Goal: Information Seeking & Learning: Compare options

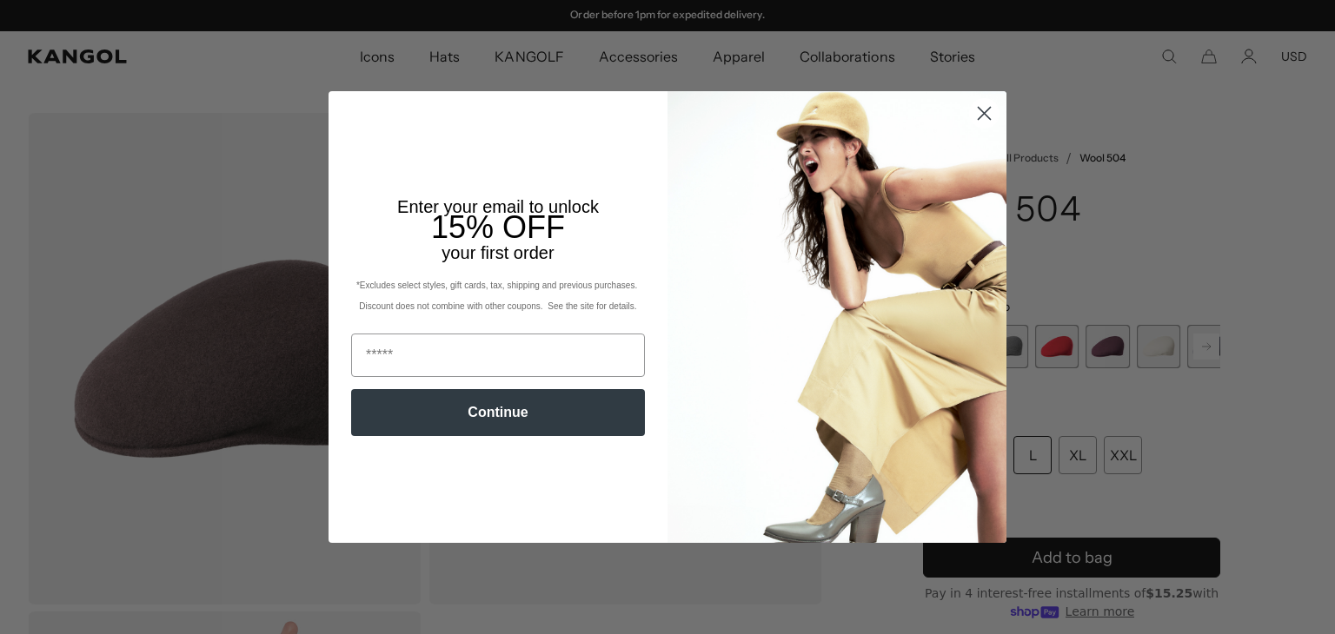
click at [974, 119] on circle "Close dialog" at bounding box center [984, 113] width 29 height 29
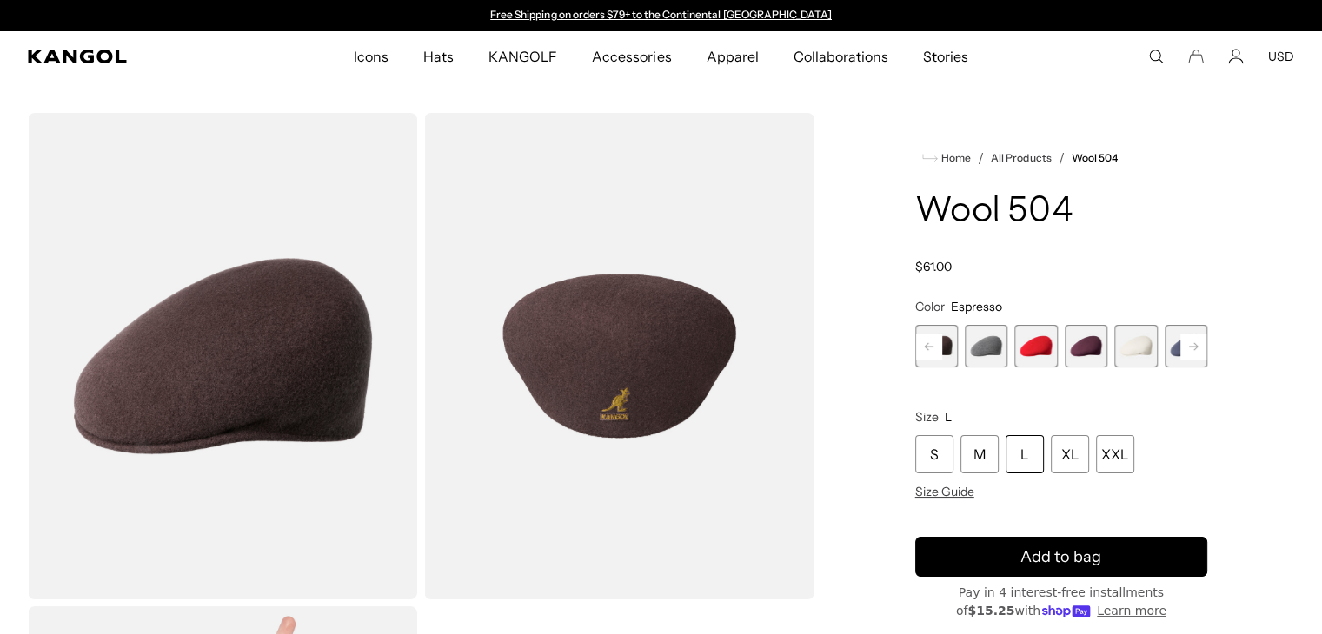
click at [1034, 335] on span "16 of 21" at bounding box center [1036, 346] width 43 height 43
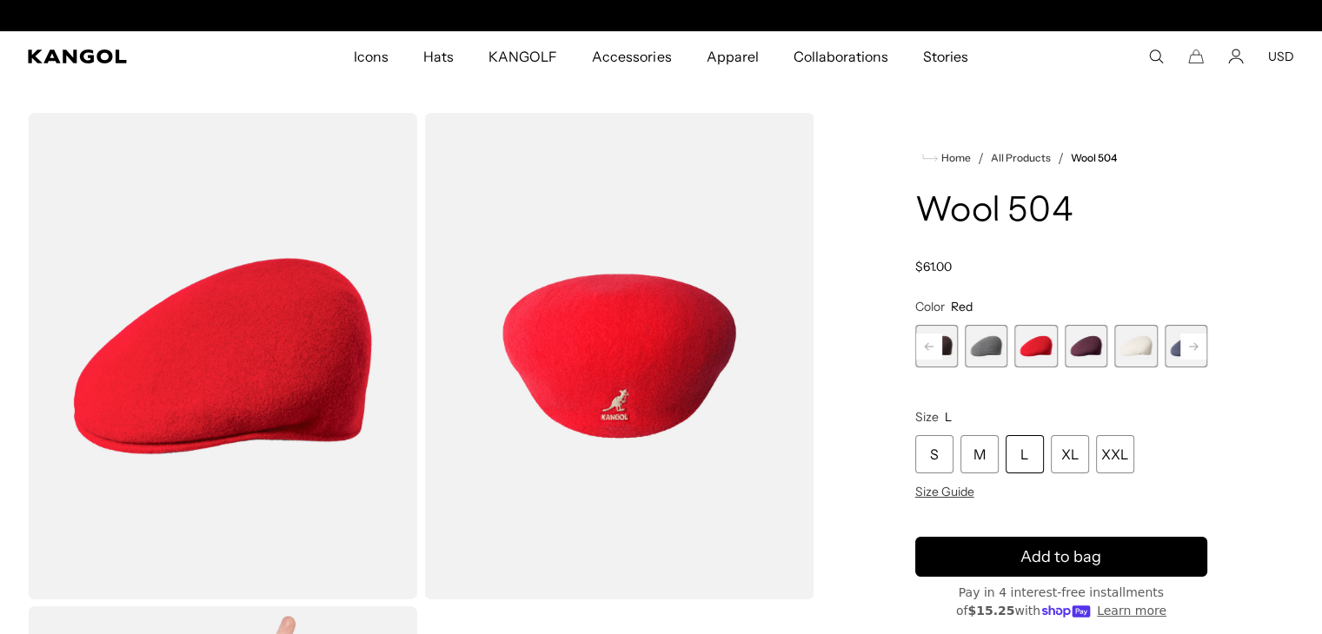
scroll to position [0, 358]
click at [1087, 342] on span "17 of 21" at bounding box center [1086, 346] width 43 height 43
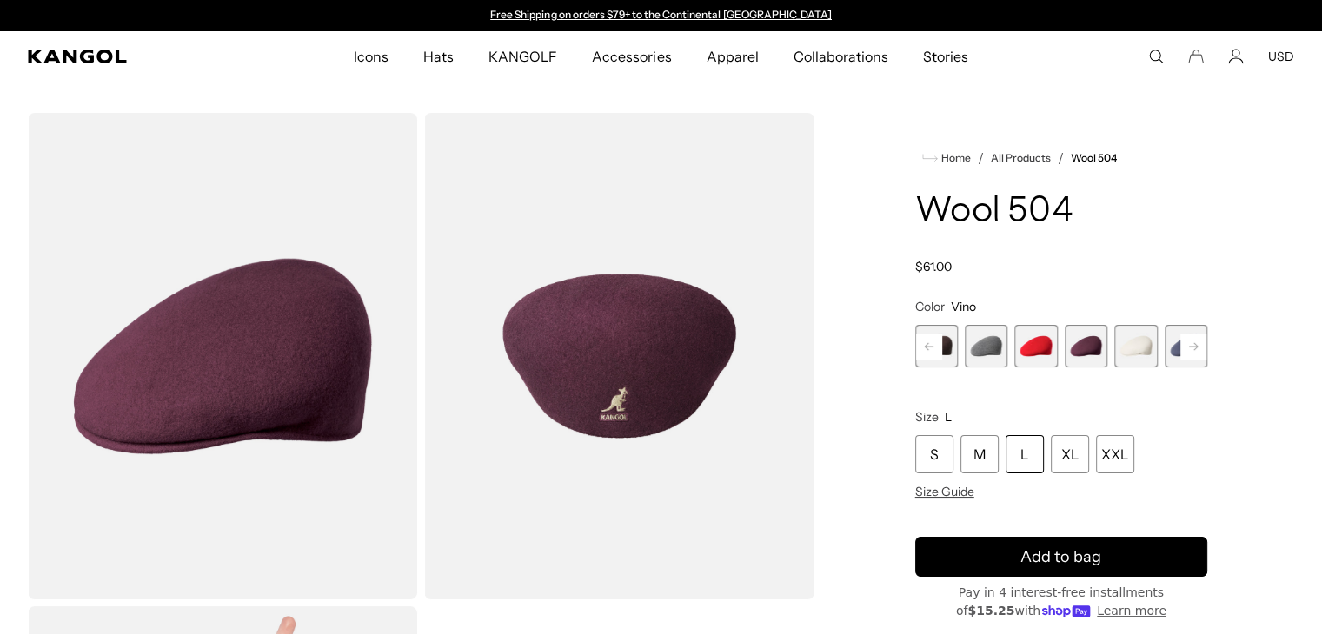
click at [1185, 343] on rect at bounding box center [1193, 347] width 26 height 26
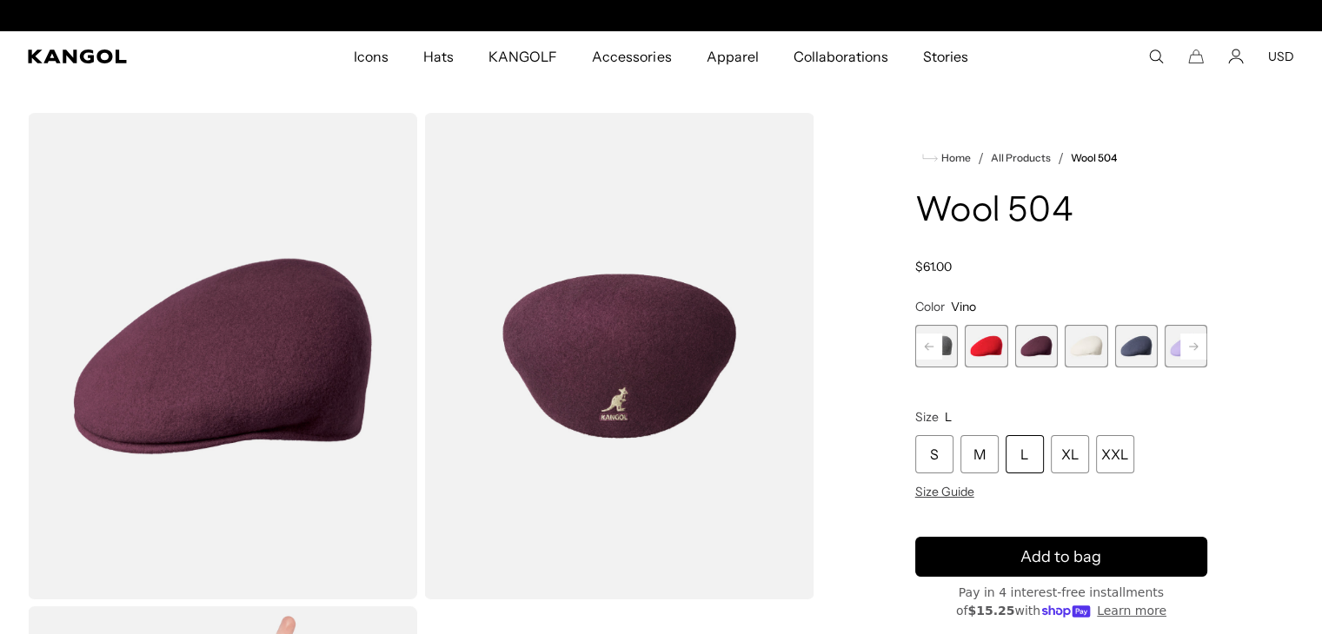
scroll to position [0, 358]
click at [1171, 344] on span "20 of 21" at bounding box center [1185, 346] width 43 height 43
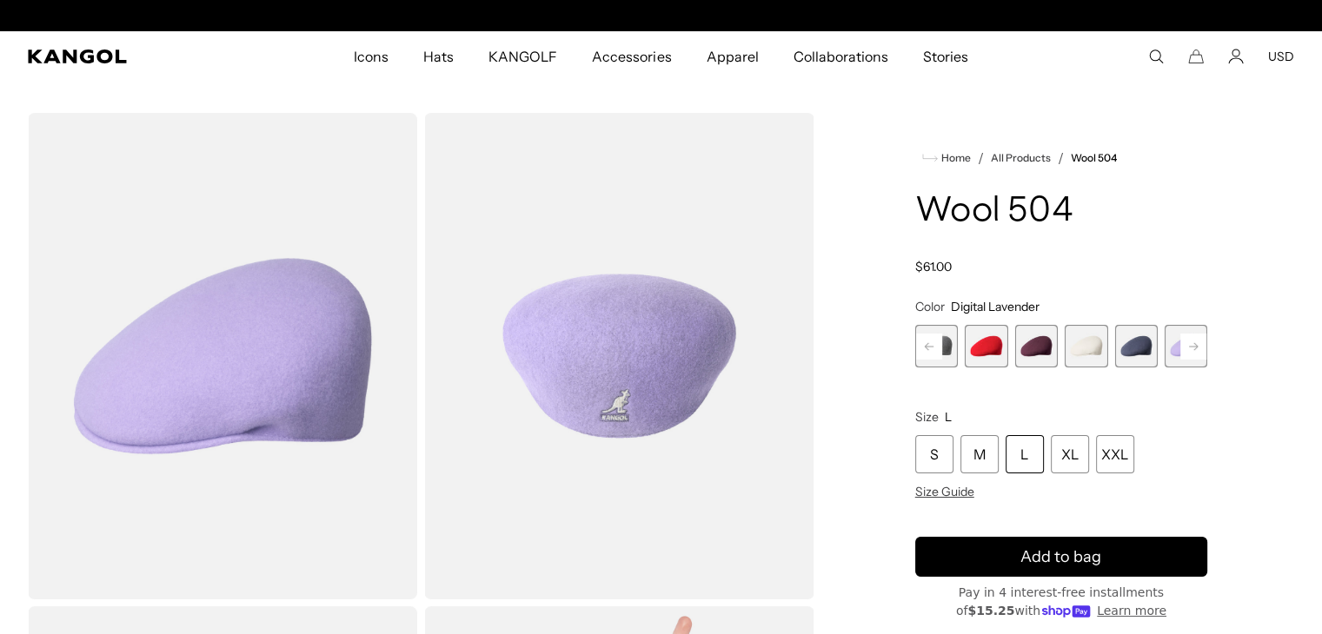
scroll to position [0, 358]
drag, startPoint x: 1171, startPoint y: 344, endPoint x: 1239, endPoint y: 202, distance: 157.0
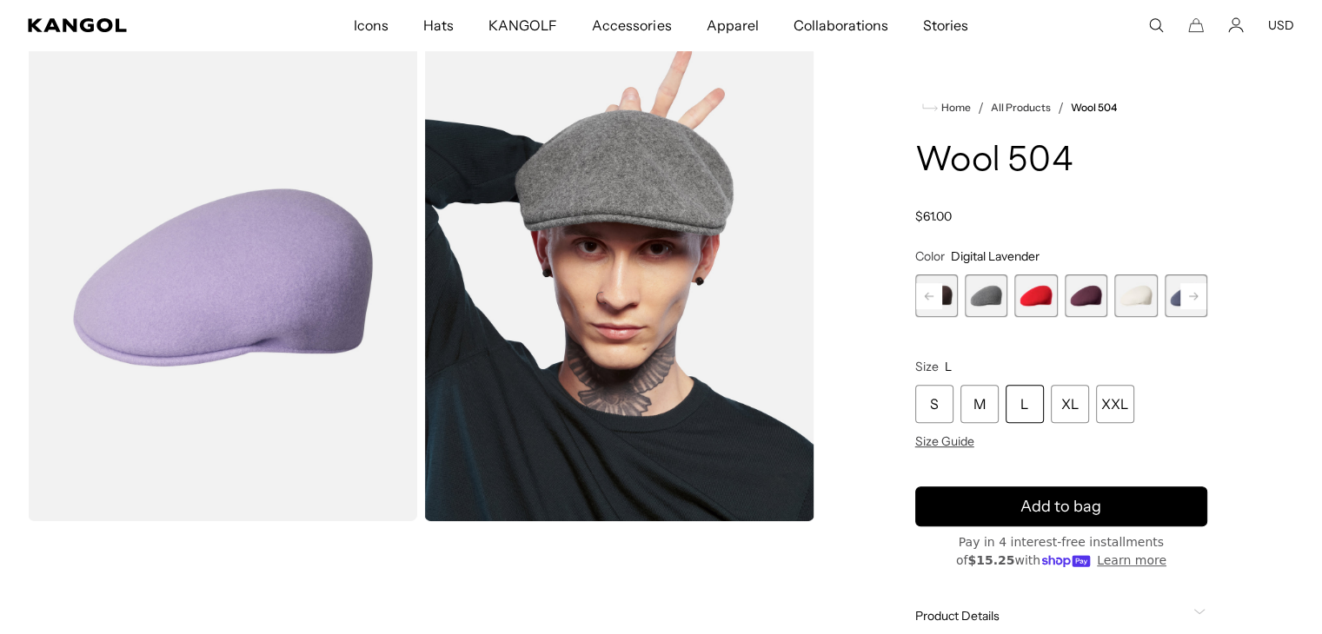
scroll to position [0, 0]
click at [1189, 300] on rect at bounding box center [1193, 296] width 26 height 26
drag, startPoint x: 1189, startPoint y: 300, endPoint x: 1178, endPoint y: 300, distance: 11.3
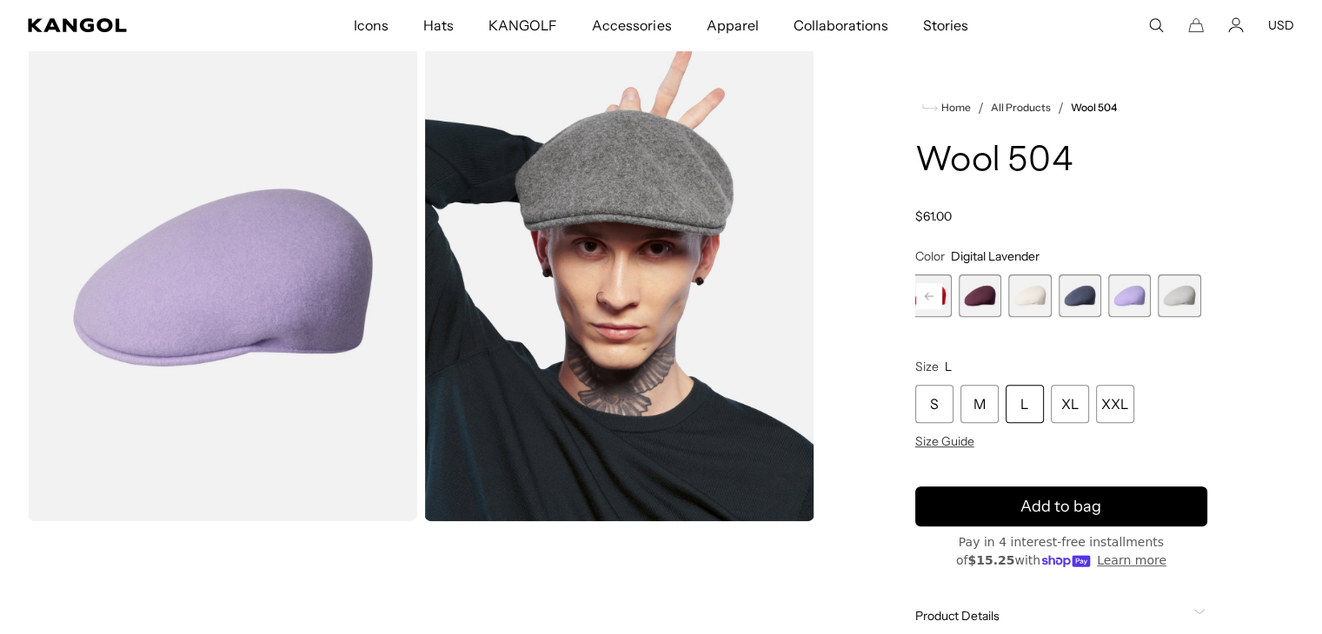
click at [1178, 300] on span "21 of 21" at bounding box center [1179, 296] width 43 height 43
click at [1151, 299] on span "20 of 21" at bounding box center [1135, 296] width 43 height 43
click at [1105, 295] on span "19 of 21" at bounding box center [1086, 296] width 43 height 43
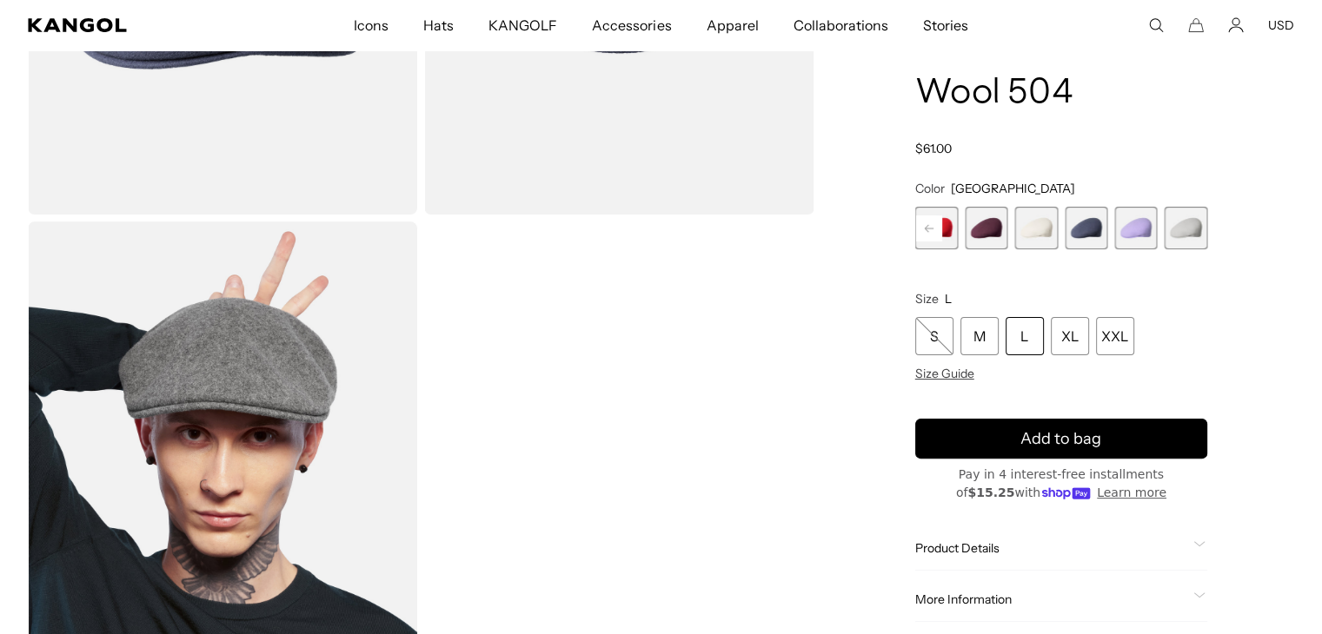
click at [1149, 224] on span "20 of 21" at bounding box center [1135, 228] width 43 height 43
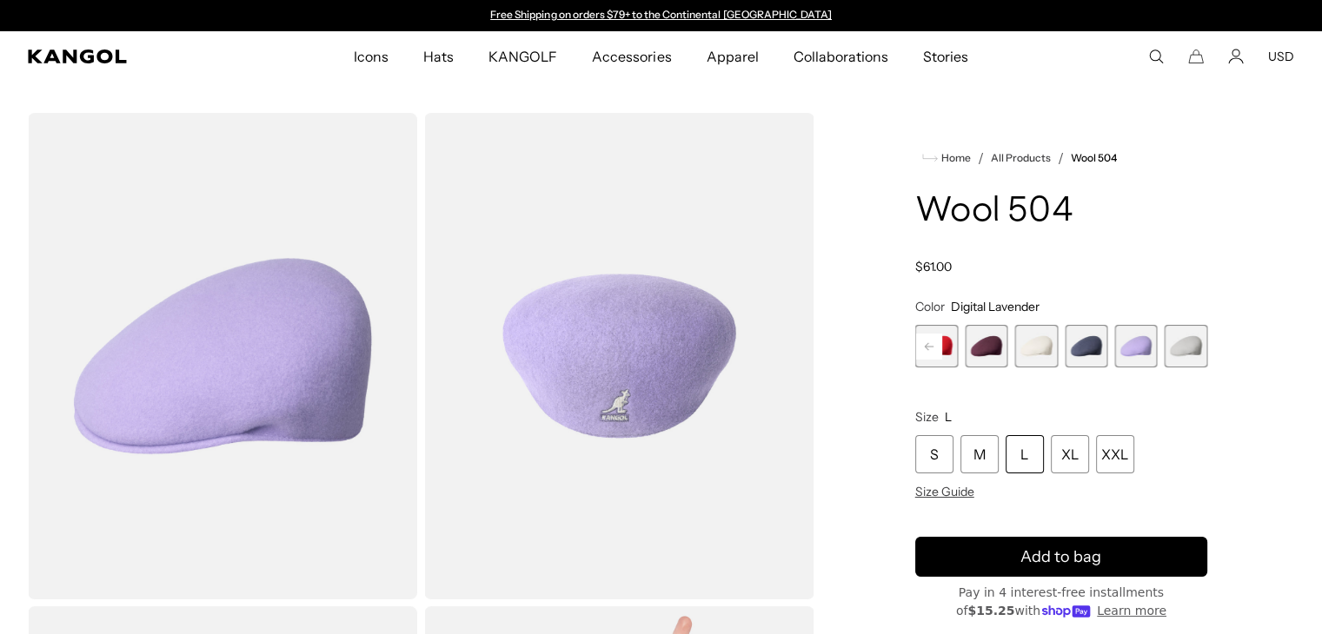
click at [423, 70] on link "Hats" at bounding box center [438, 56] width 65 height 50
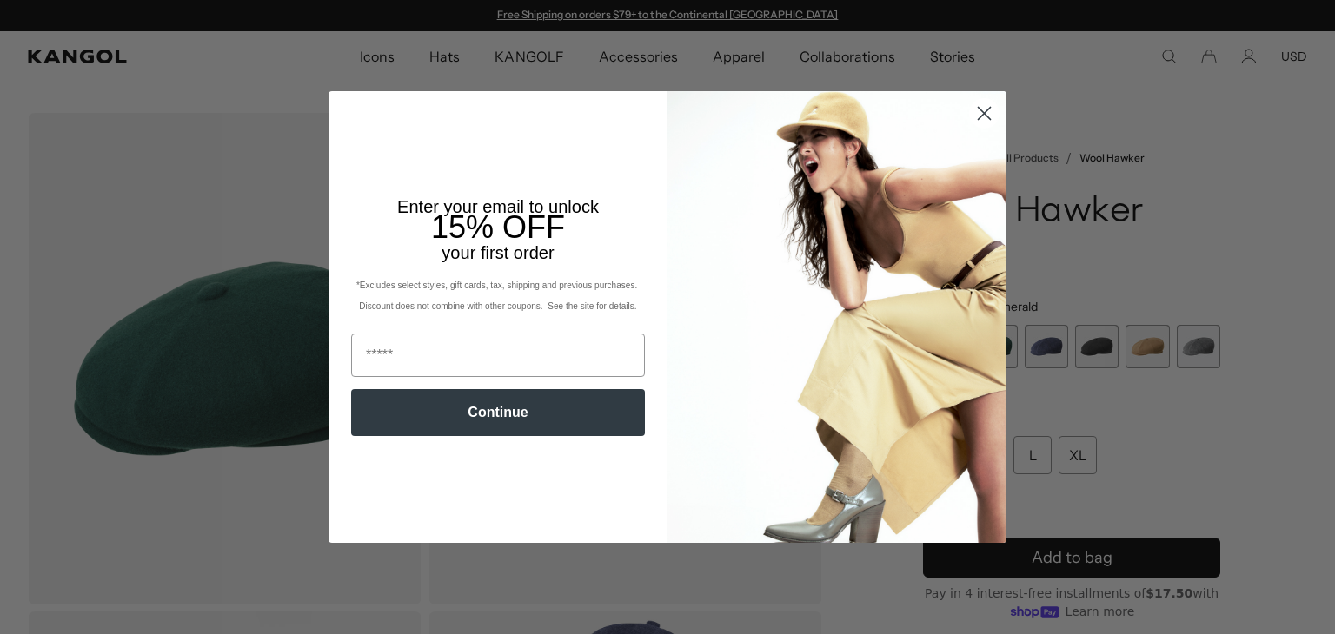
click at [973, 111] on circle "Close dialog" at bounding box center [984, 113] width 29 height 29
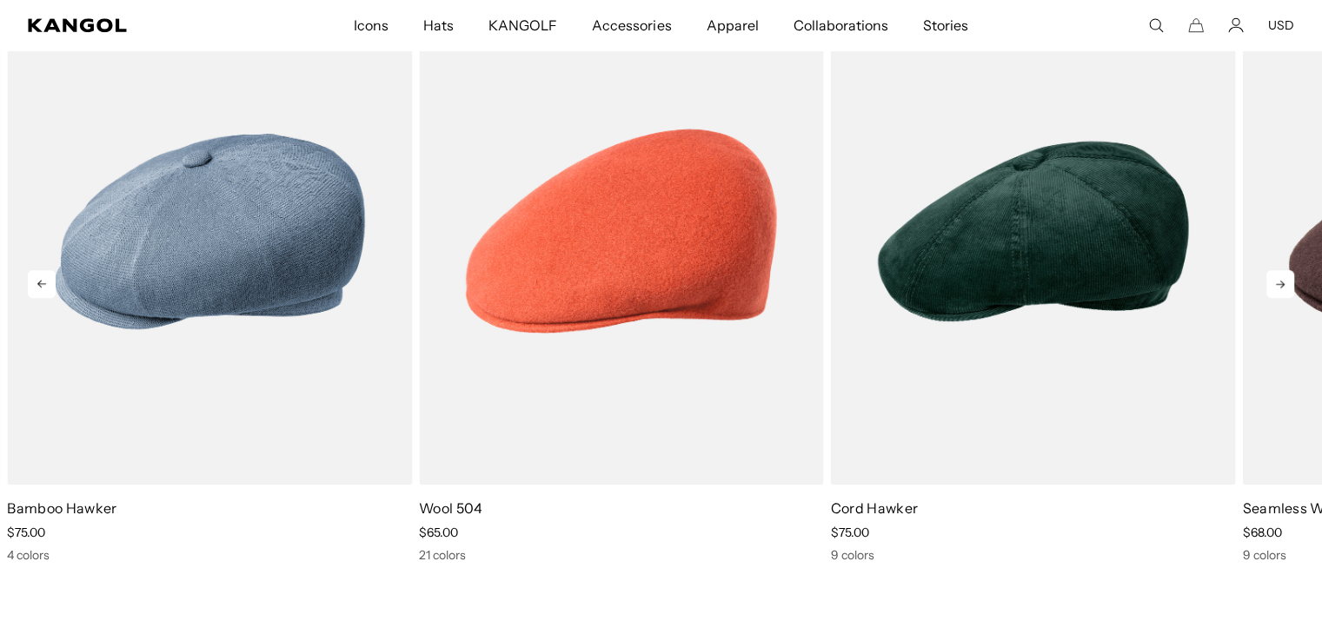
scroll to position [0, 358]
click at [1285, 279] on icon at bounding box center [1280, 284] width 28 height 28
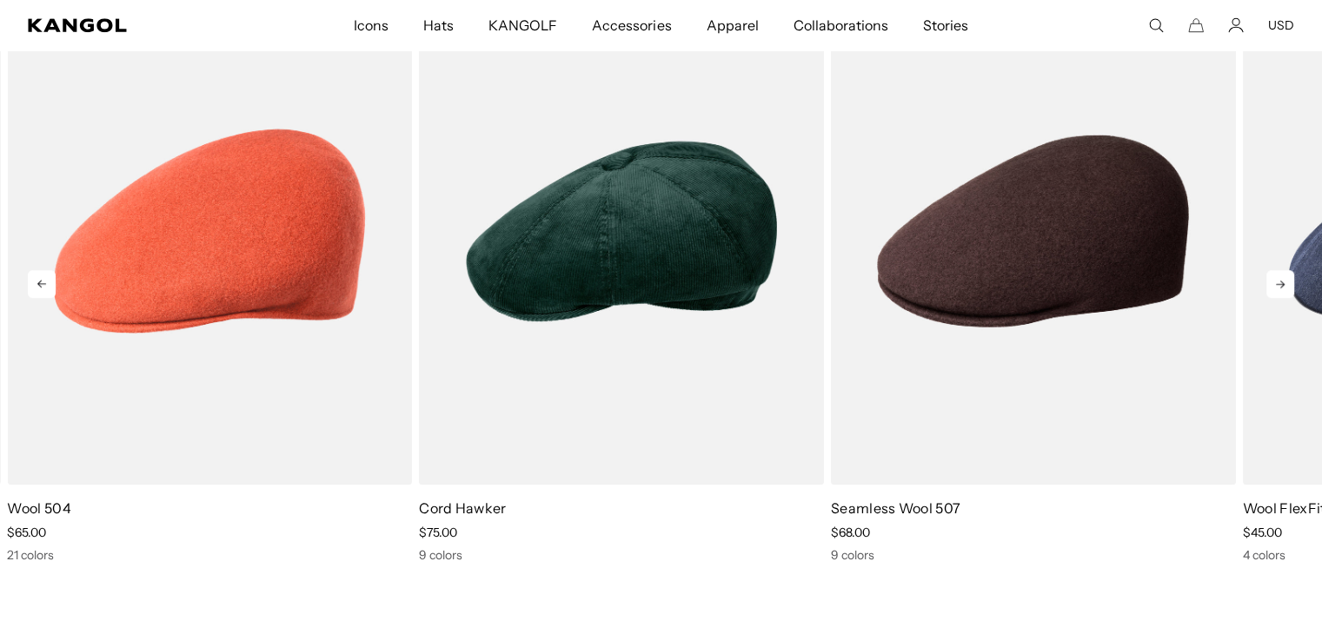
click at [1285, 279] on icon at bounding box center [1280, 284] width 28 height 28
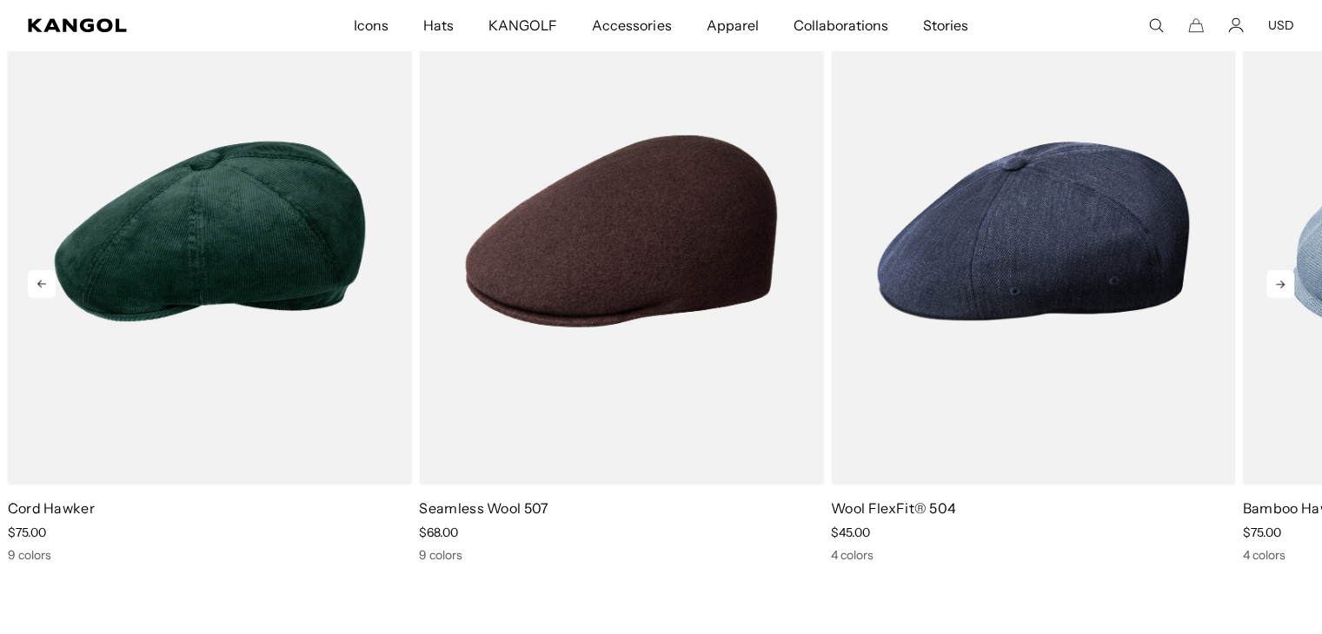
click at [1285, 279] on icon at bounding box center [1280, 284] width 28 height 28
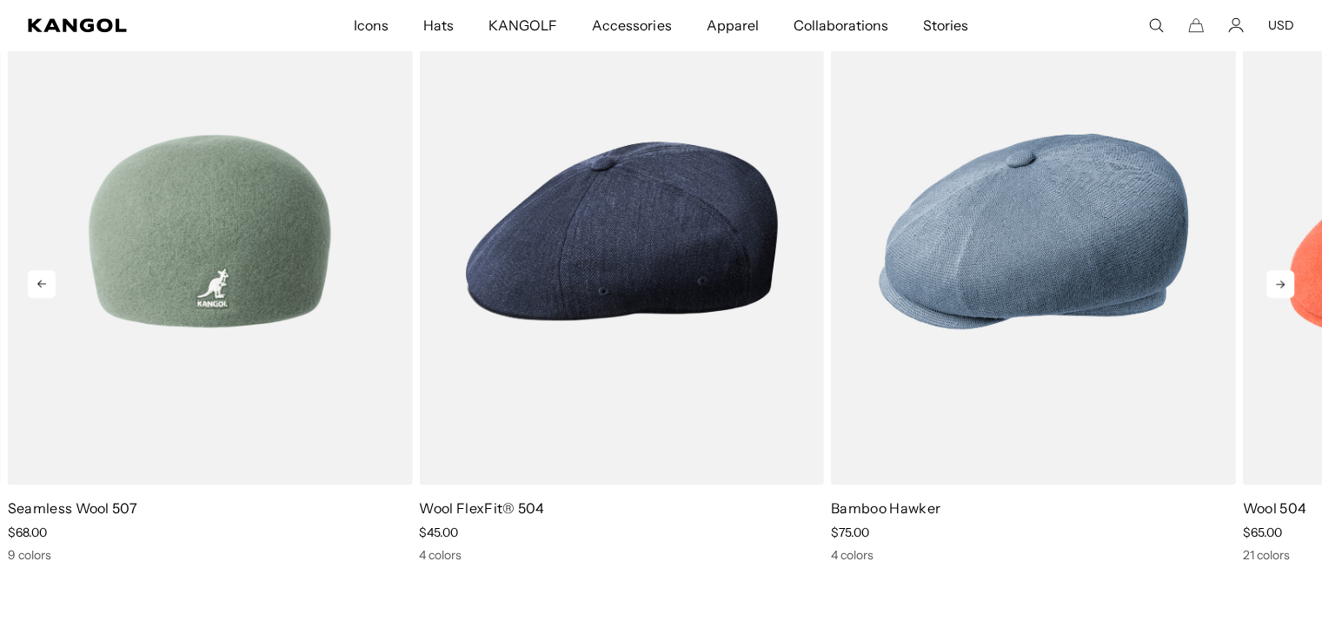
scroll to position [0, 0]
click at [197, 339] on img "4 of 5" at bounding box center [210, 231] width 405 height 508
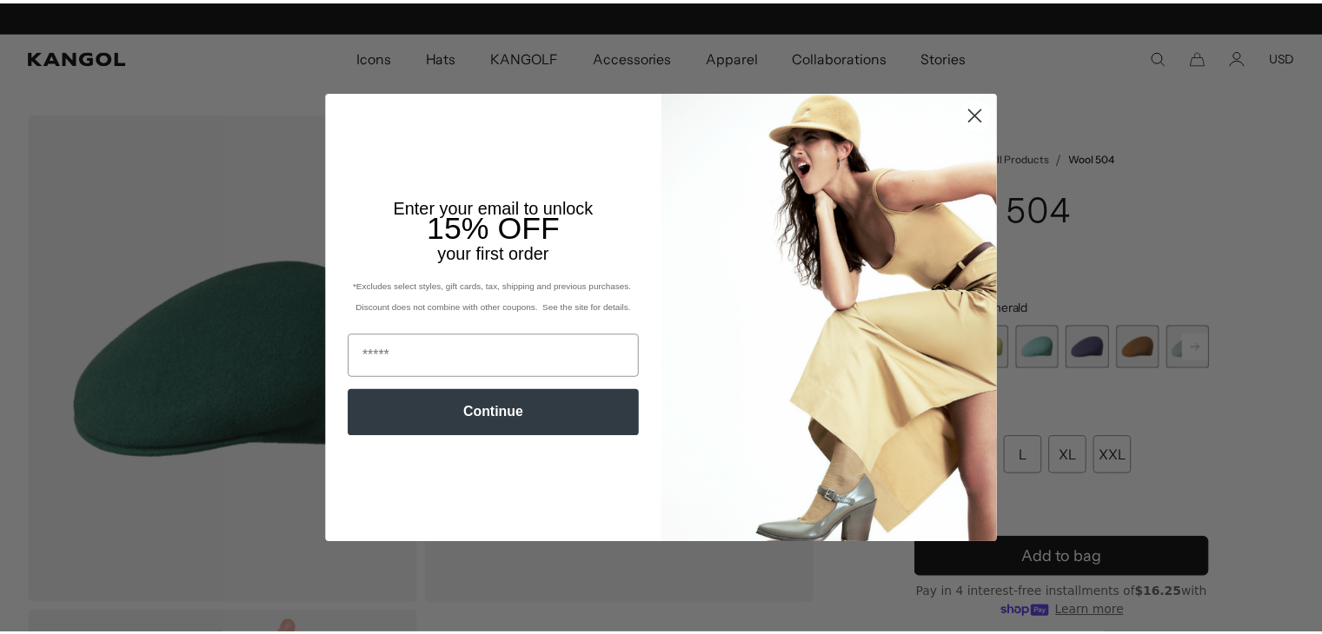
scroll to position [0, 358]
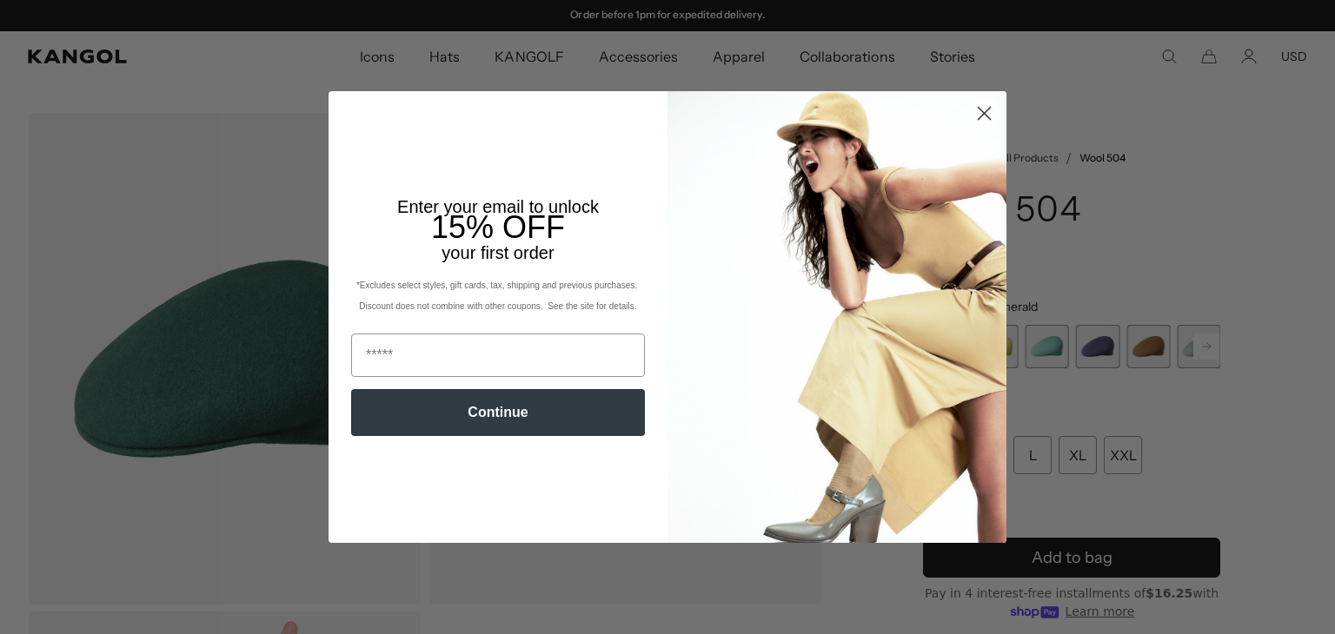
click at [980, 110] on icon "Close dialog" at bounding box center [985, 113] width 12 height 12
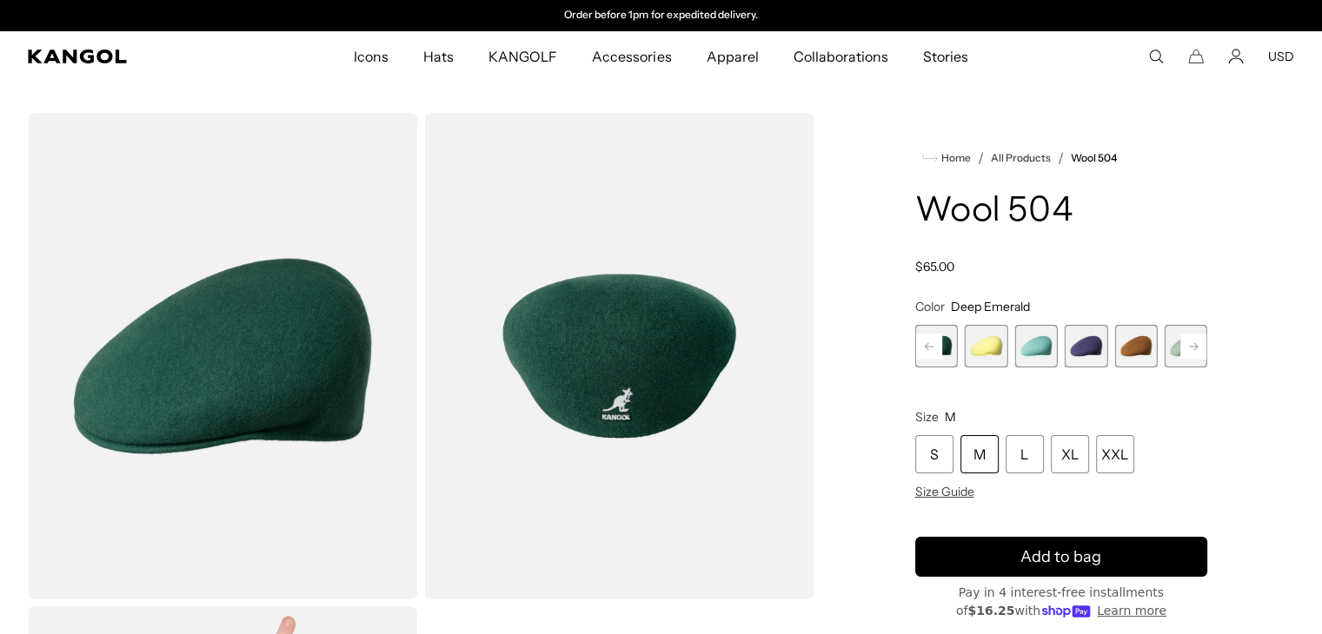
click at [1041, 344] on span "4 of 21" at bounding box center [1035, 346] width 43 height 43
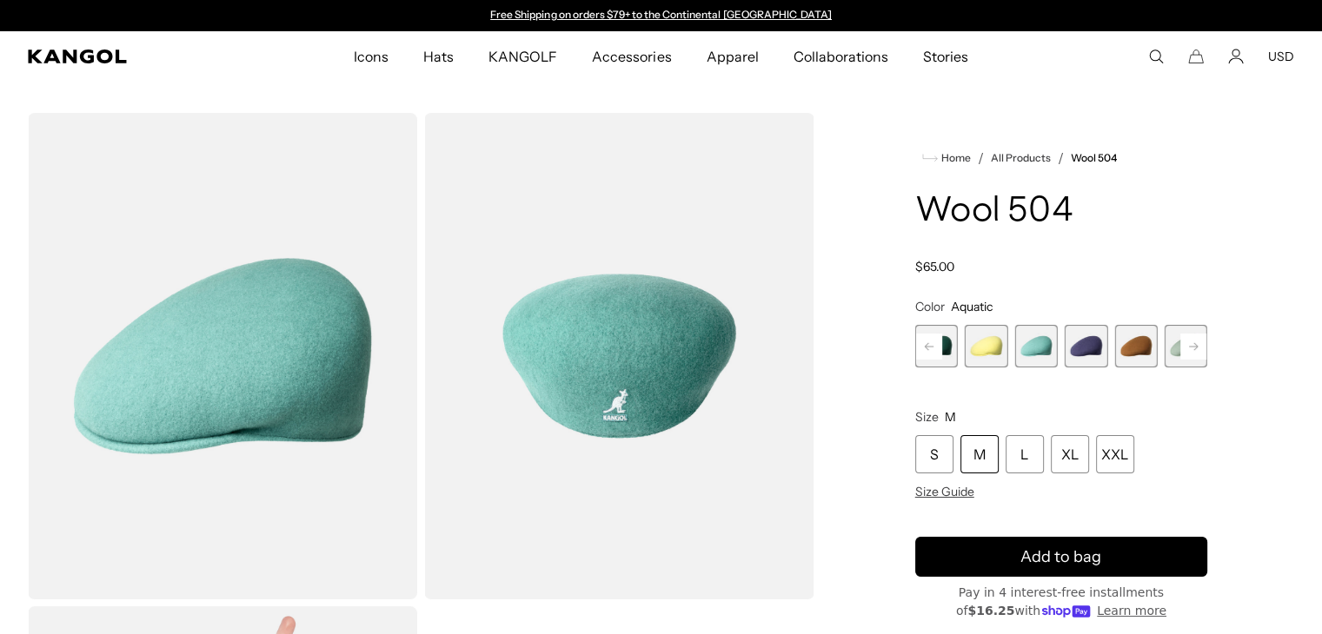
click at [1091, 349] on span "5 of 21" at bounding box center [1086, 346] width 43 height 43
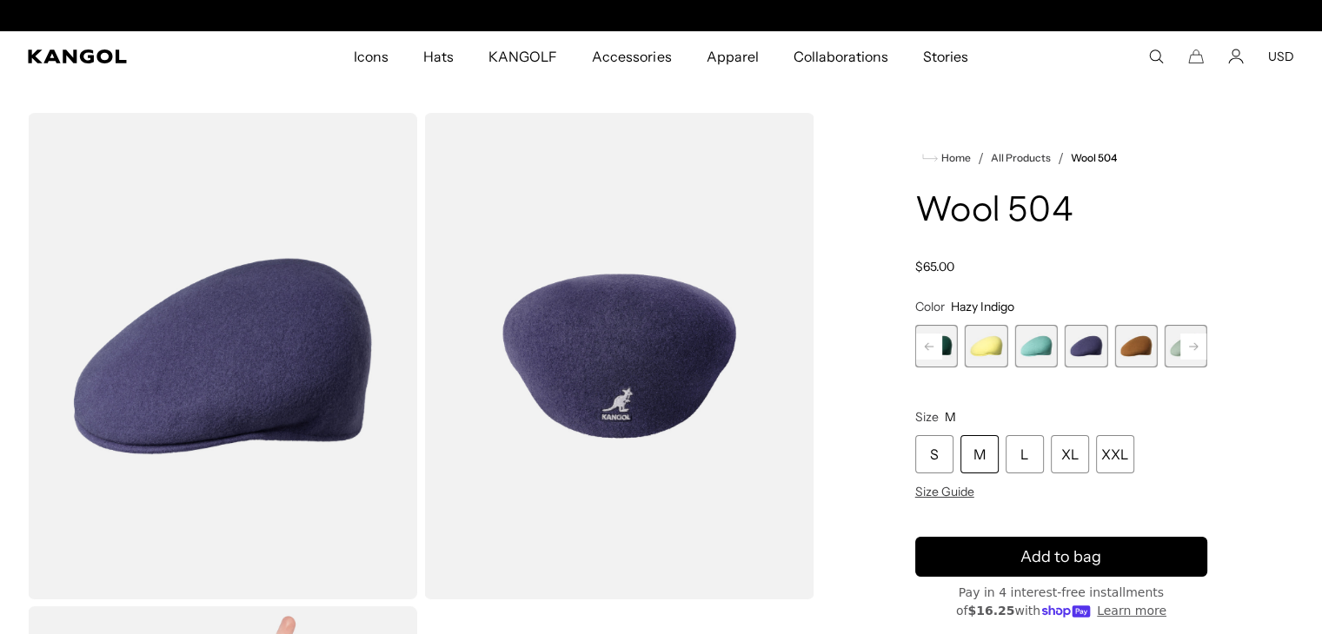
scroll to position [0, 358]
click at [1153, 352] on span "6 of 21" at bounding box center [1135, 346] width 43 height 43
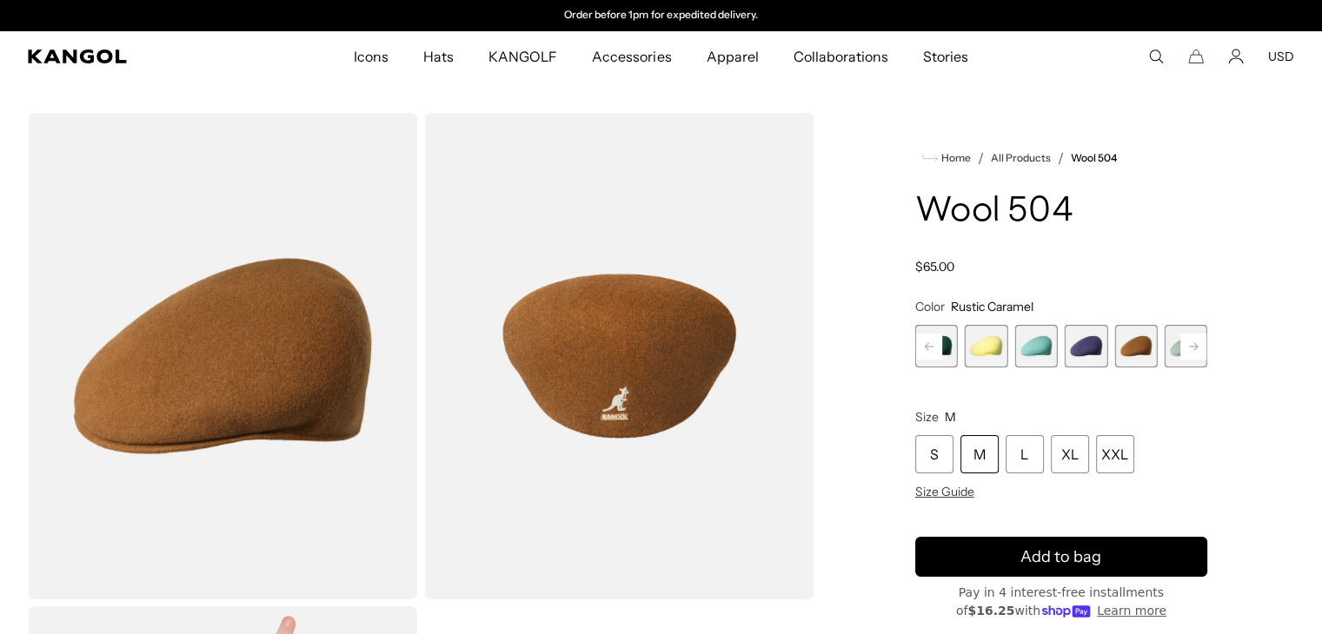
click at [1190, 341] on rect at bounding box center [1193, 347] width 26 height 26
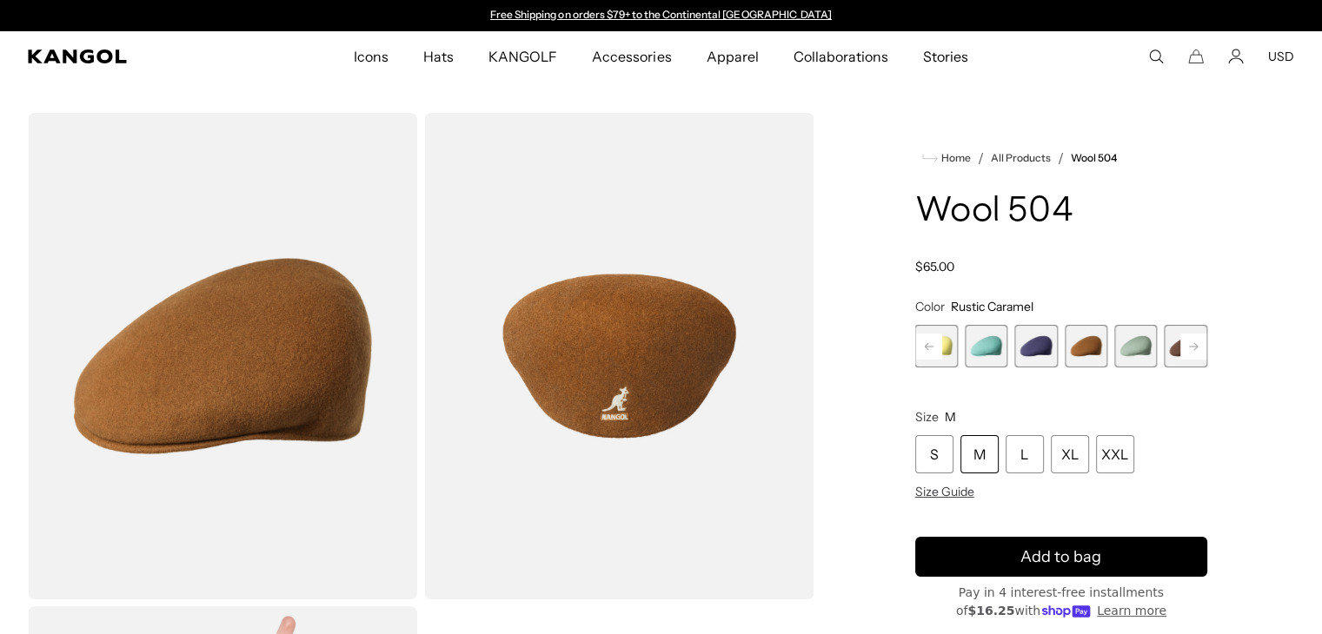
click at [1190, 341] on rect at bounding box center [1193, 347] width 26 height 26
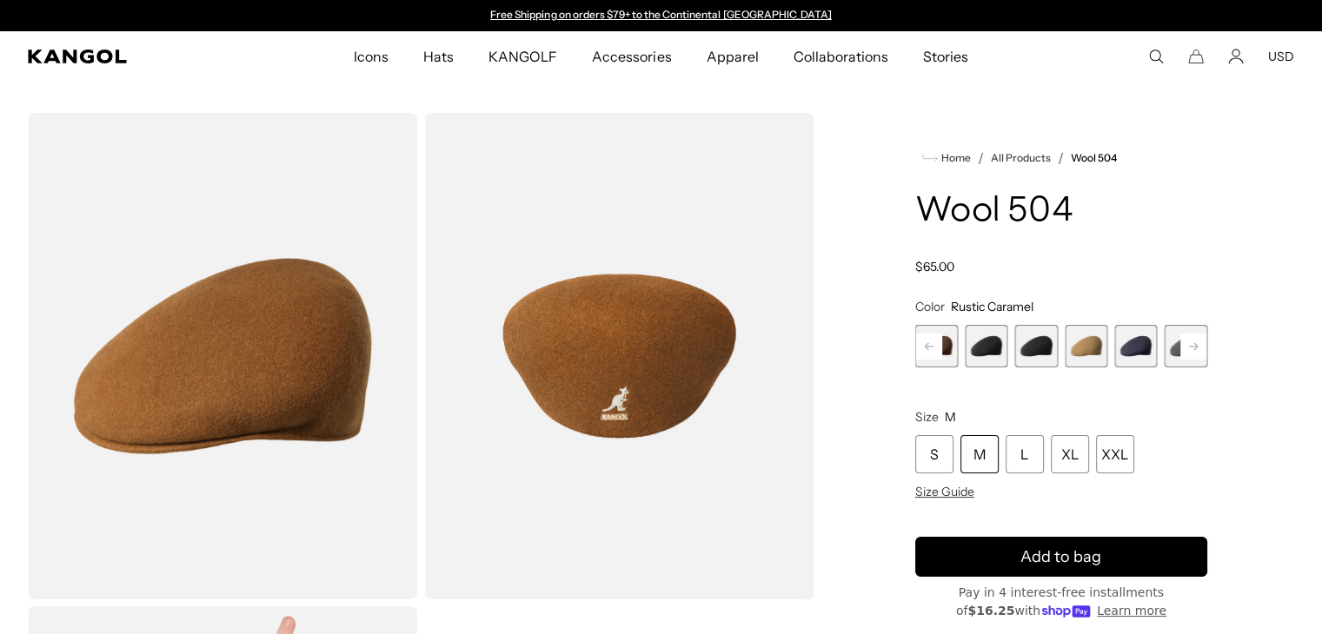
click at [1190, 341] on rect at bounding box center [1193, 347] width 26 height 26
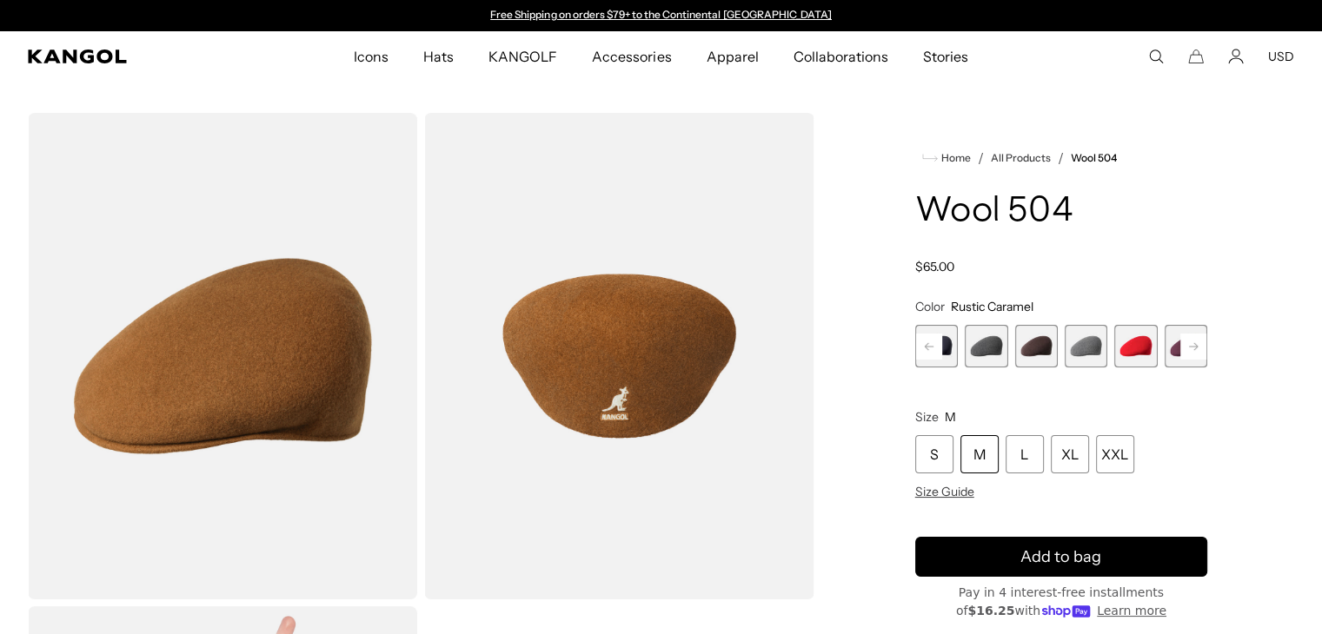
click at [1190, 341] on rect at bounding box center [1193, 347] width 26 height 26
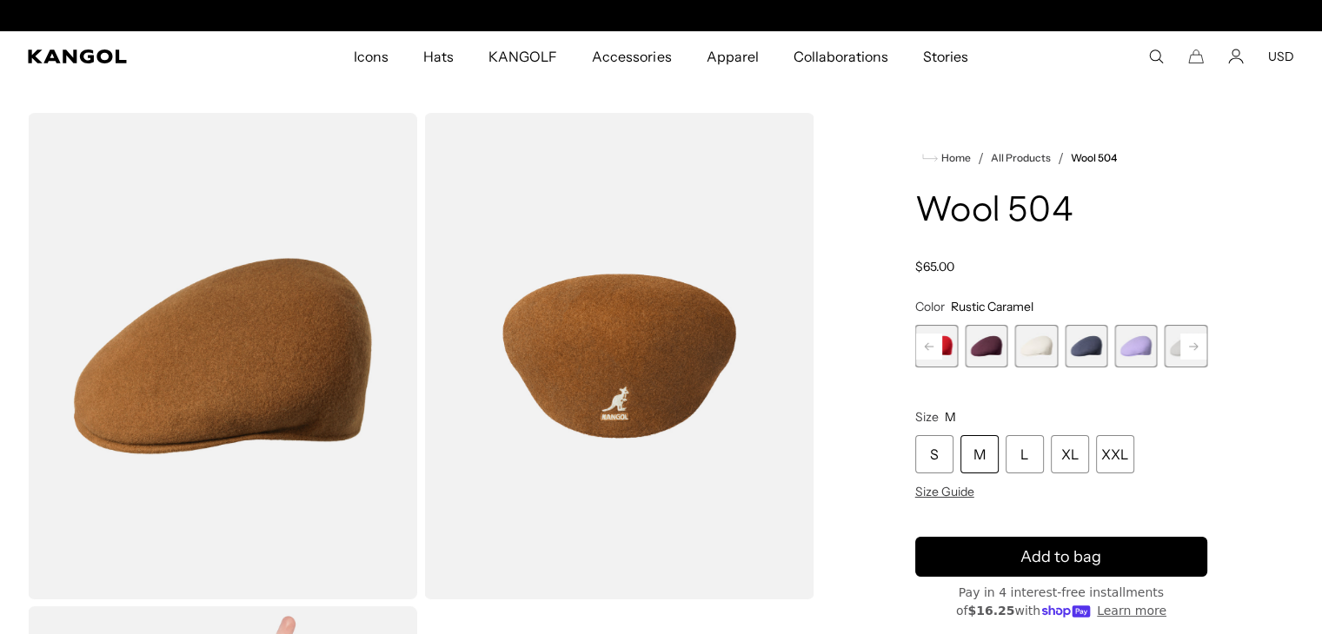
click at [1190, 341] on div "Previous Next Coral Flame Variant sold out or unavailable Deep Emerald Variant …" at bounding box center [1061, 346] width 292 height 43
click at [1144, 346] on span "20 of 21" at bounding box center [1135, 346] width 43 height 43
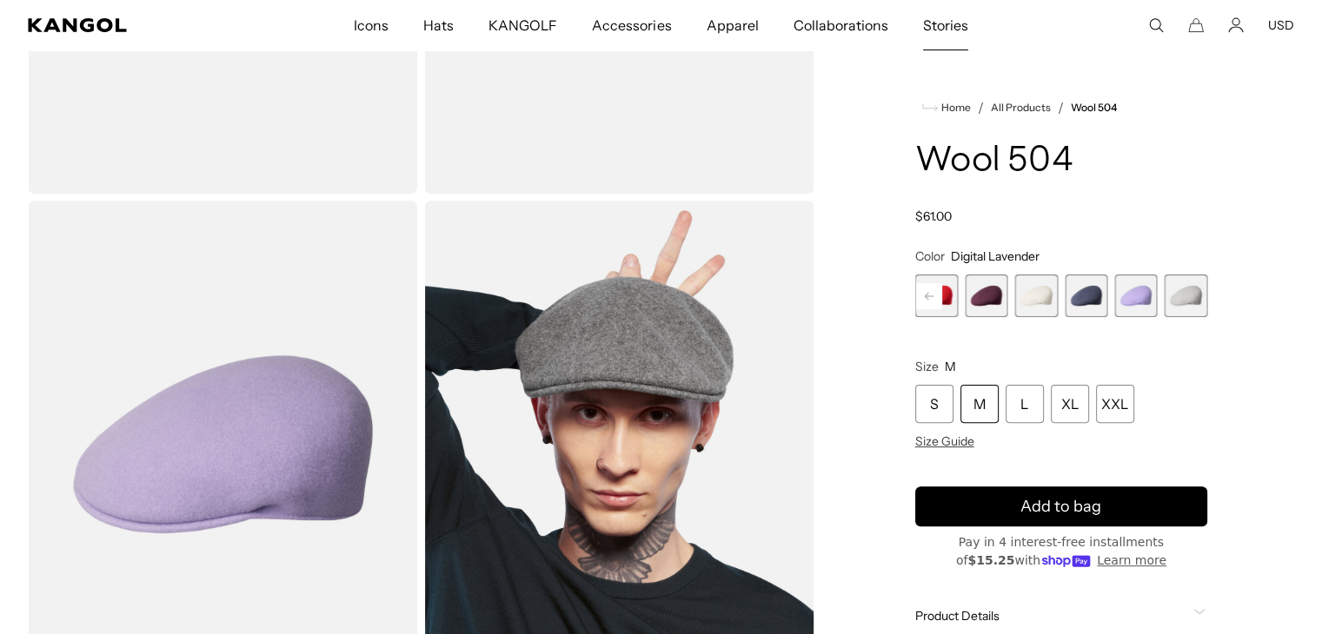
scroll to position [0, 358]
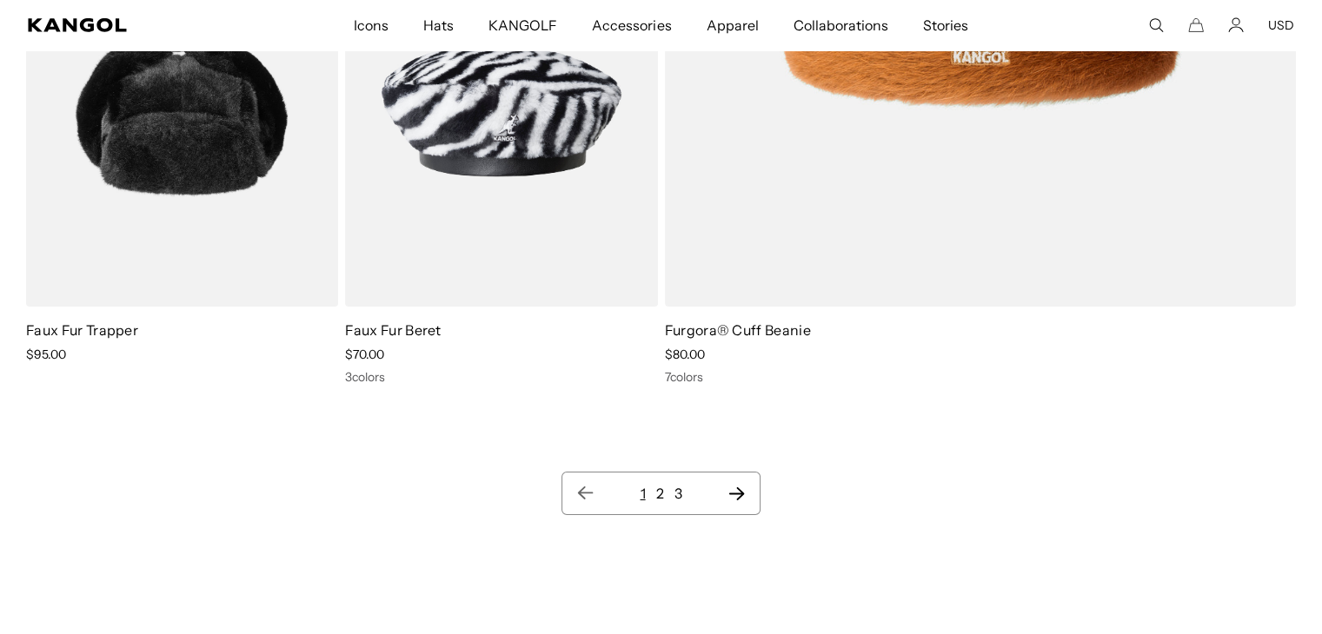
click at [733, 493] on icon "Next page" at bounding box center [736, 493] width 18 height 17
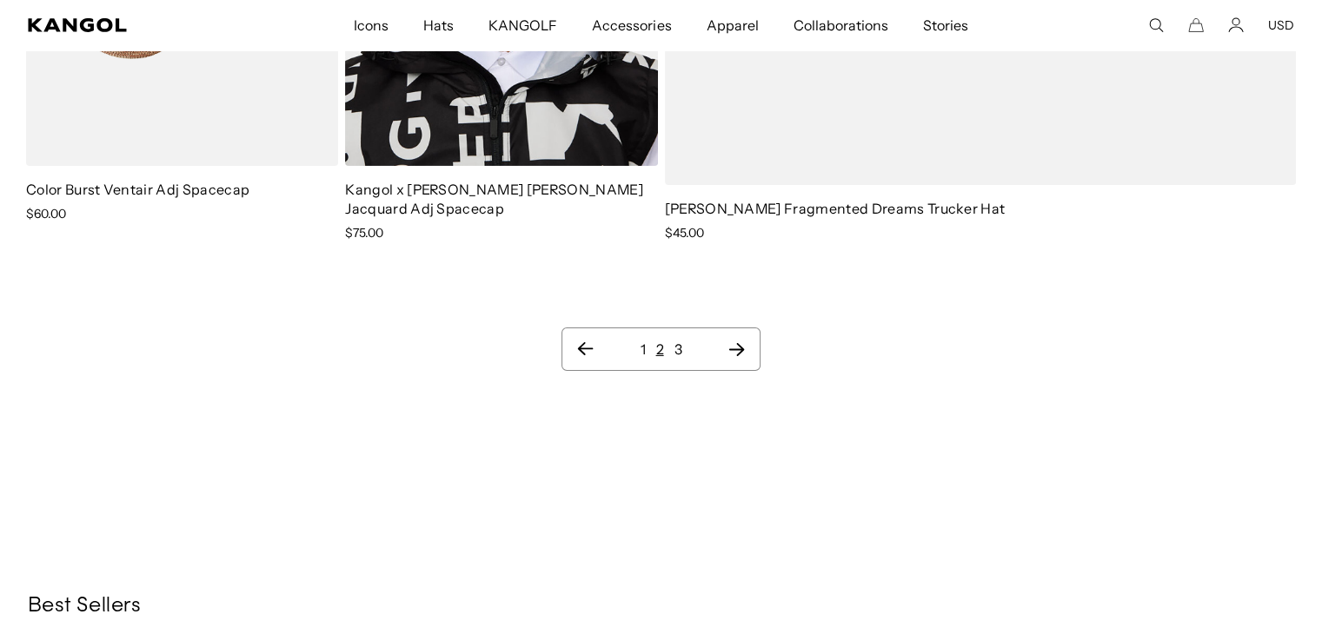
click at [739, 348] on icon "Next page" at bounding box center [736, 349] width 16 height 13
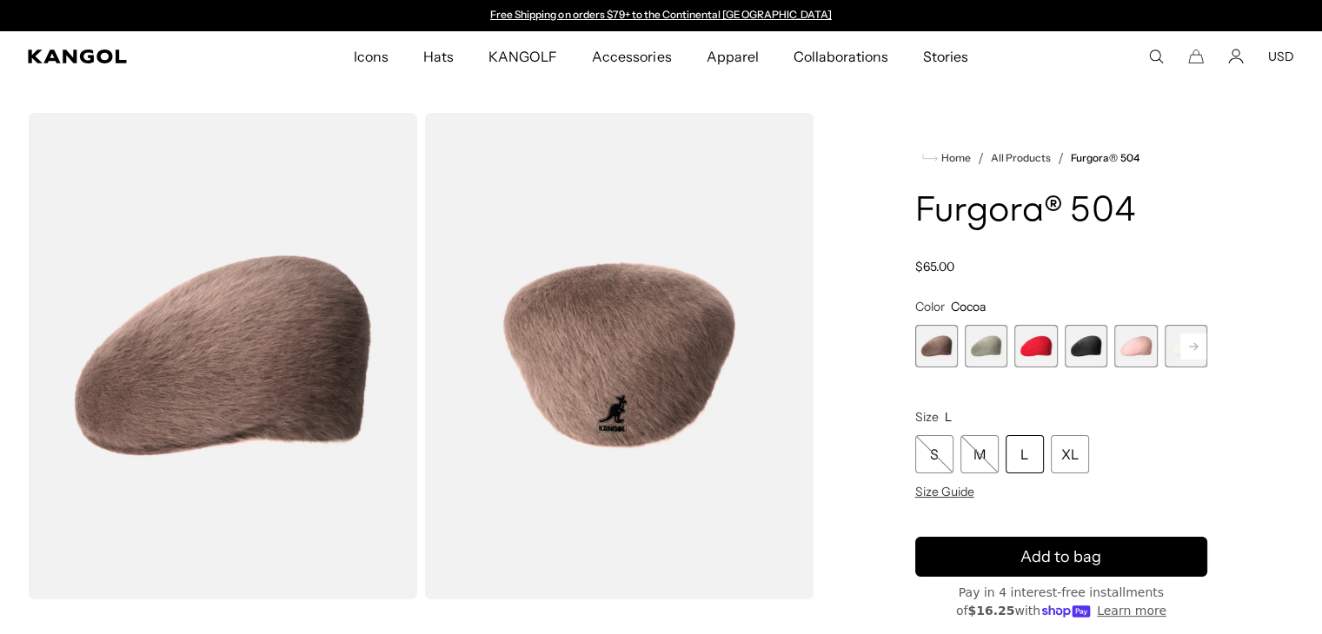
click at [1128, 355] on span "5 of 7" at bounding box center [1135, 346] width 43 height 43
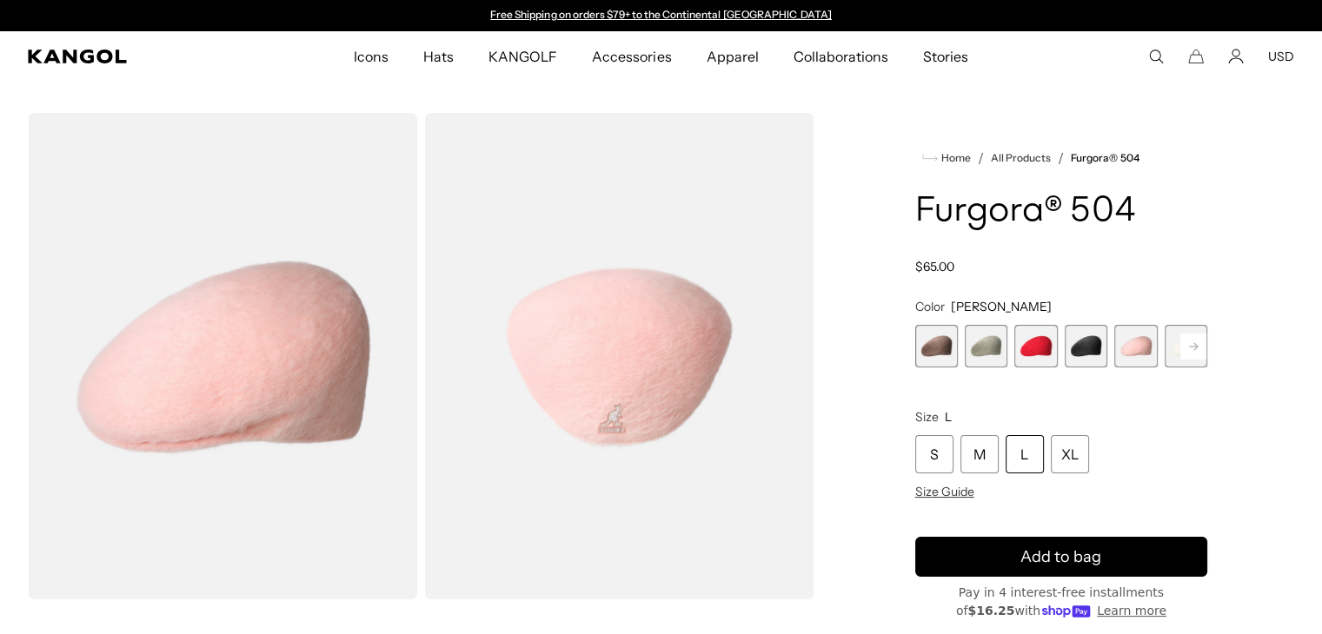
click at [1192, 345] on rect at bounding box center [1193, 347] width 26 height 26
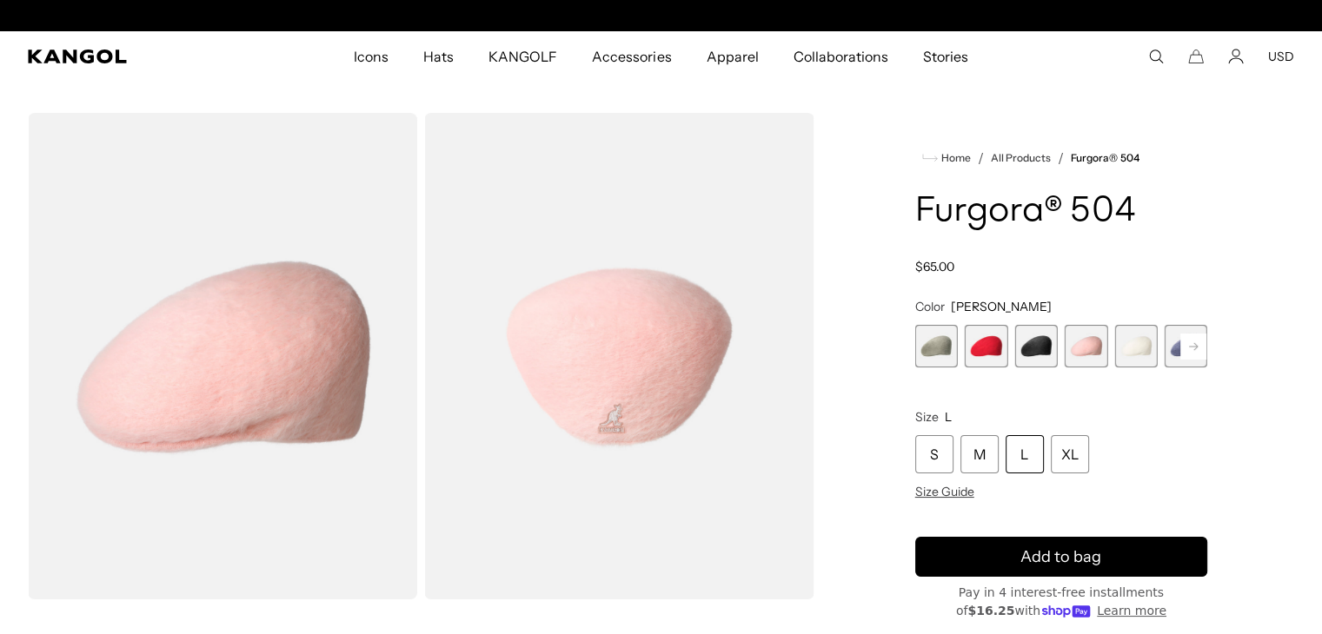
scroll to position [0, 358]
click at [1192, 345] on span "7 of 7" at bounding box center [1185, 346] width 43 height 43
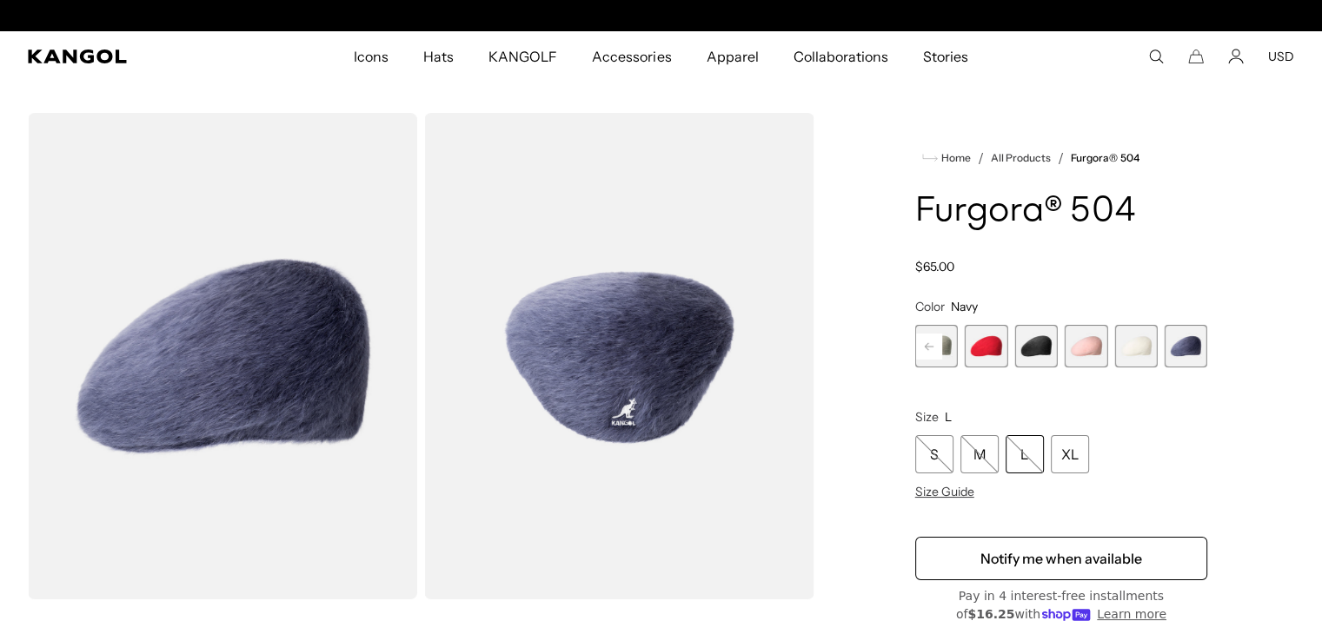
click at [1147, 348] on span "6 of 7" at bounding box center [1135, 346] width 43 height 43
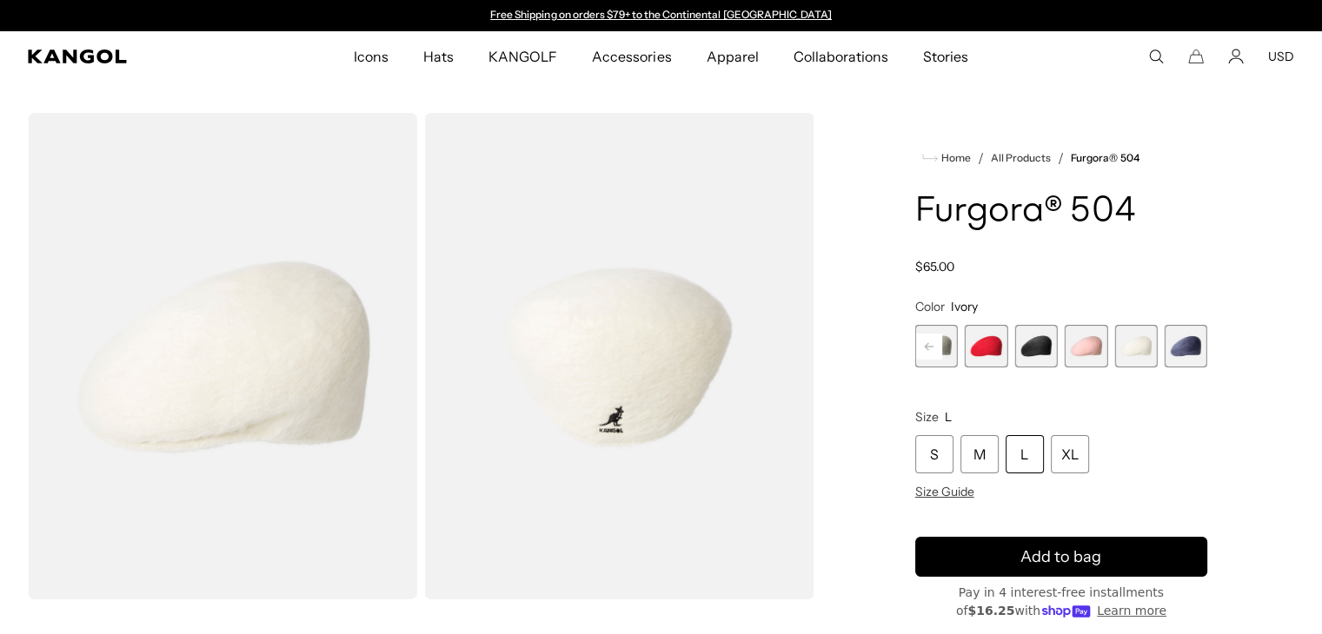
click at [1043, 355] on span "4 of 7" at bounding box center [1035, 346] width 43 height 43
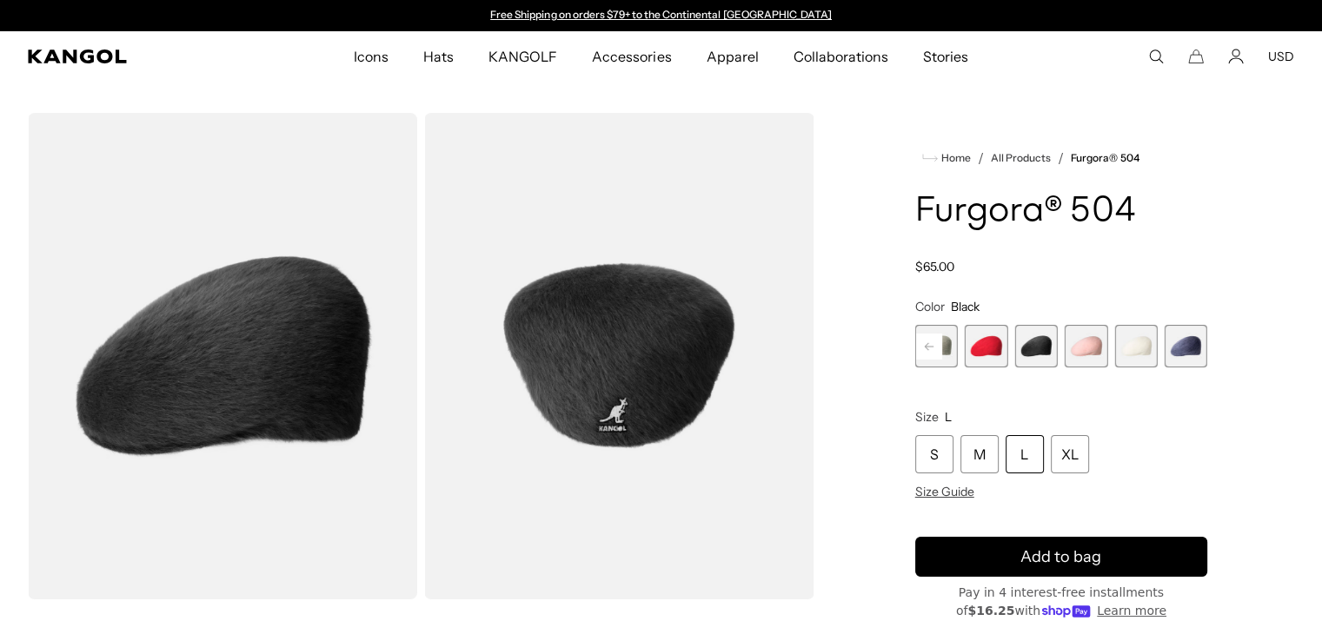
click at [930, 340] on rect at bounding box center [929, 347] width 26 height 26
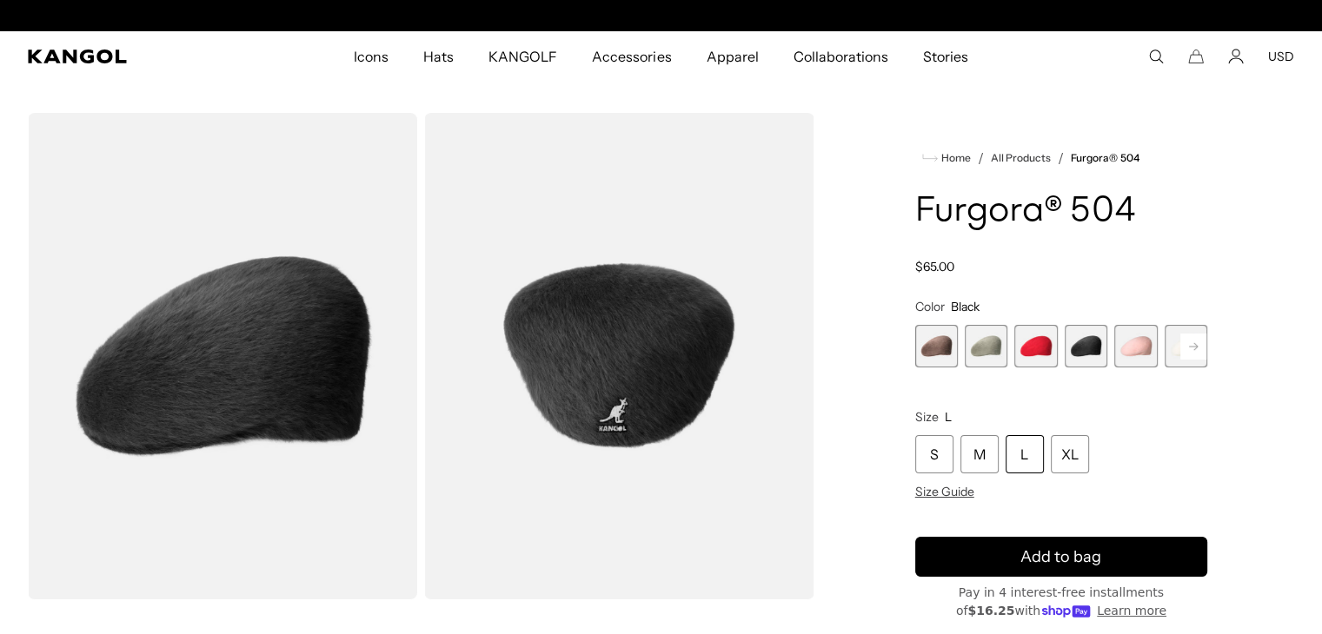
scroll to position [0, 358]
click at [930, 340] on span "1 of 7" at bounding box center [936, 346] width 43 height 43
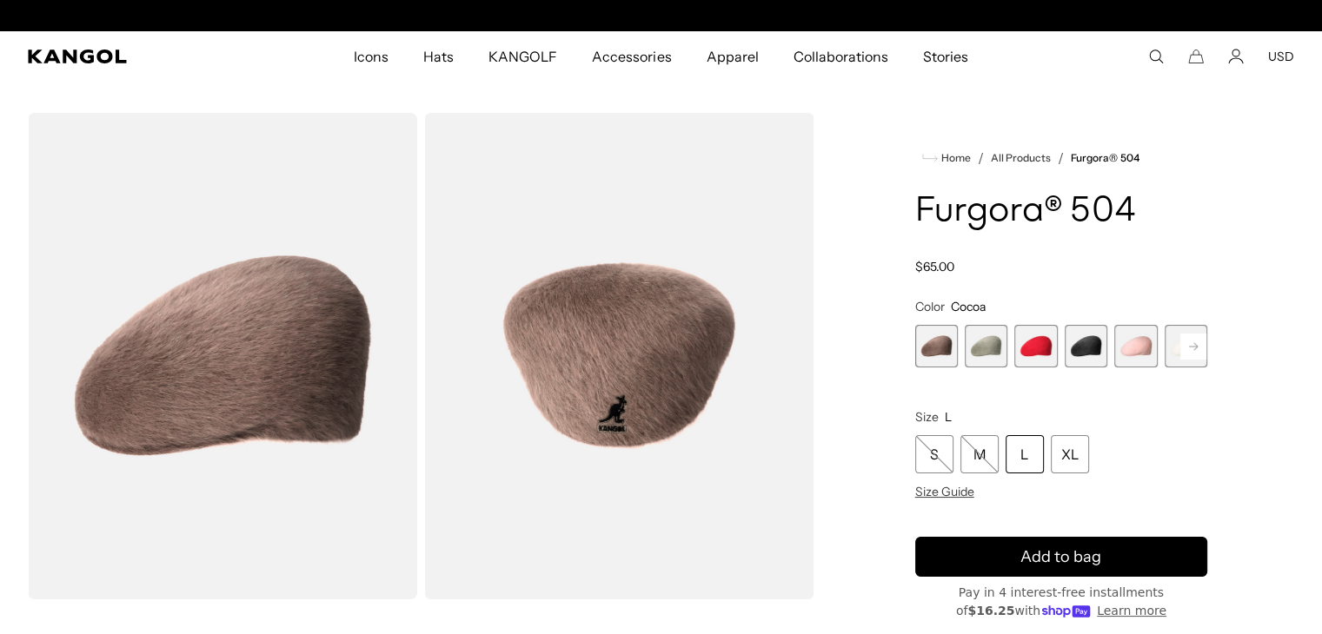
scroll to position [0, 358]
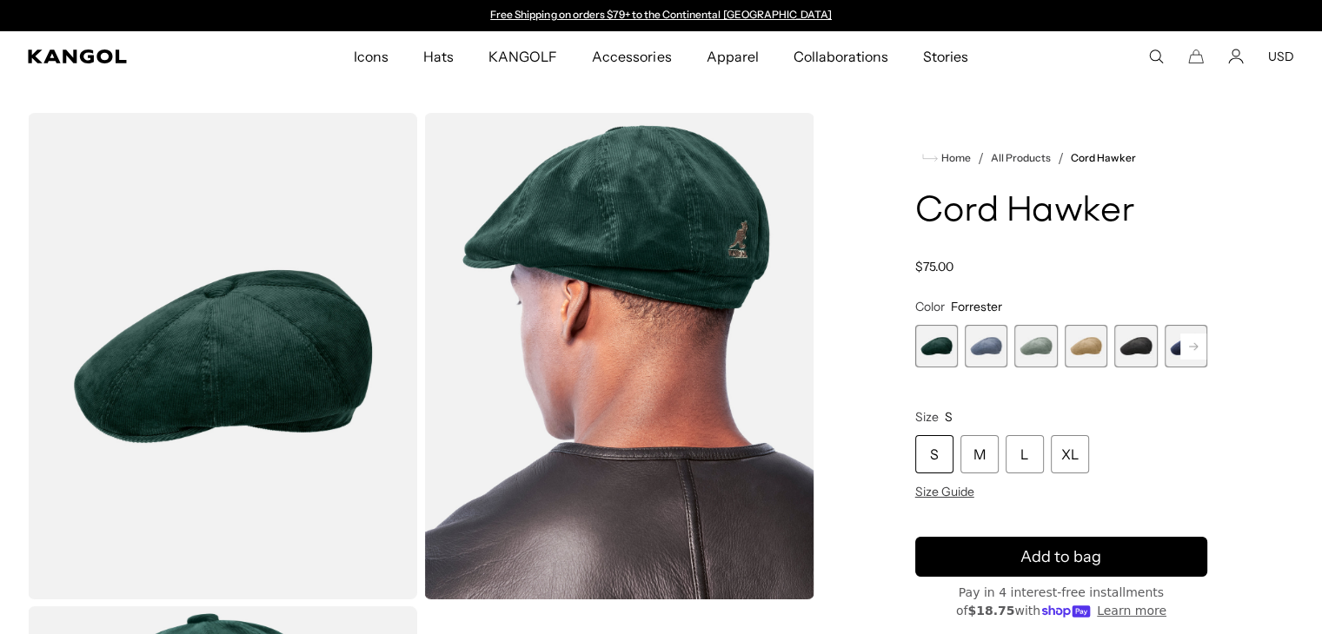
click at [1141, 348] on span "5 of 9" at bounding box center [1135, 346] width 43 height 43
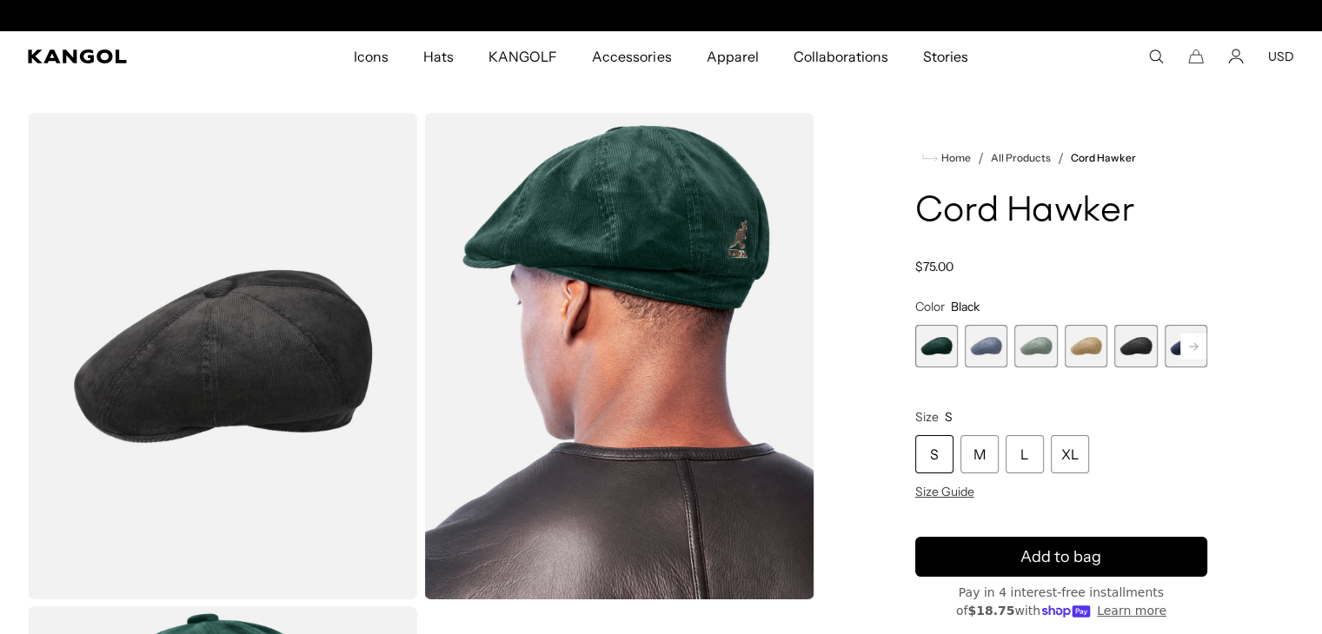
scroll to position [0, 358]
click at [1186, 348] on rect at bounding box center [1193, 347] width 26 height 26
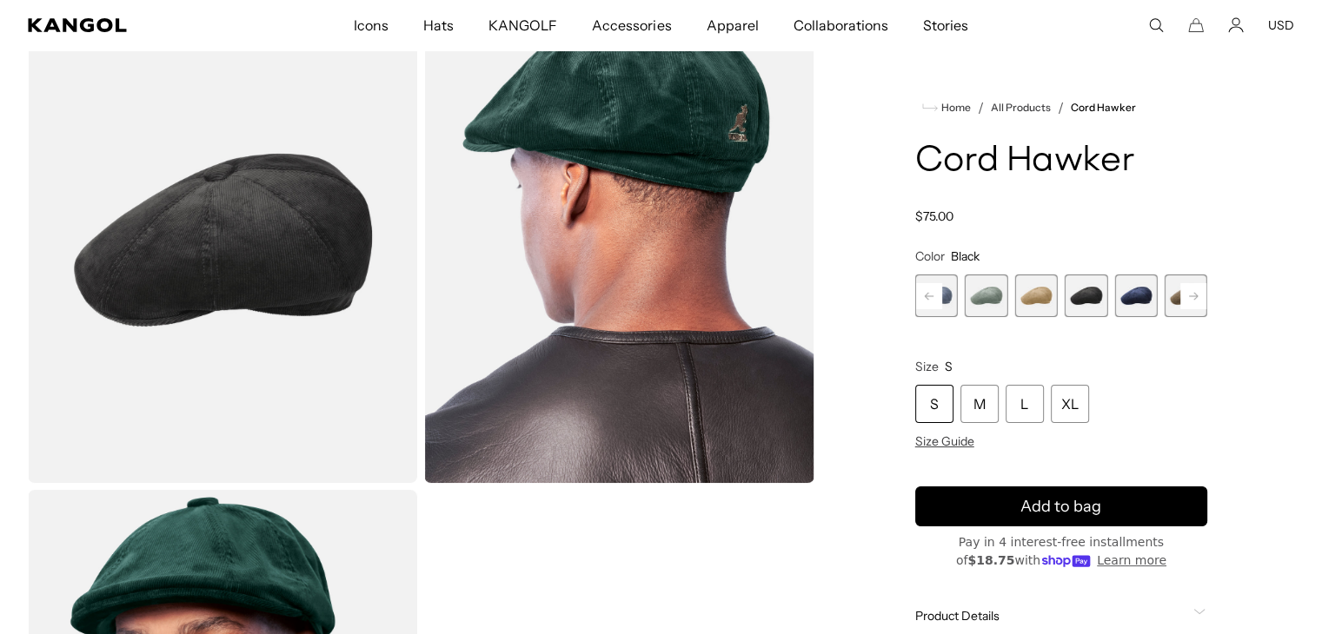
click at [1192, 293] on rect at bounding box center [1193, 296] width 26 height 26
click at [1171, 289] on span "9 of 9" at bounding box center [1185, 296] width 43 height 43
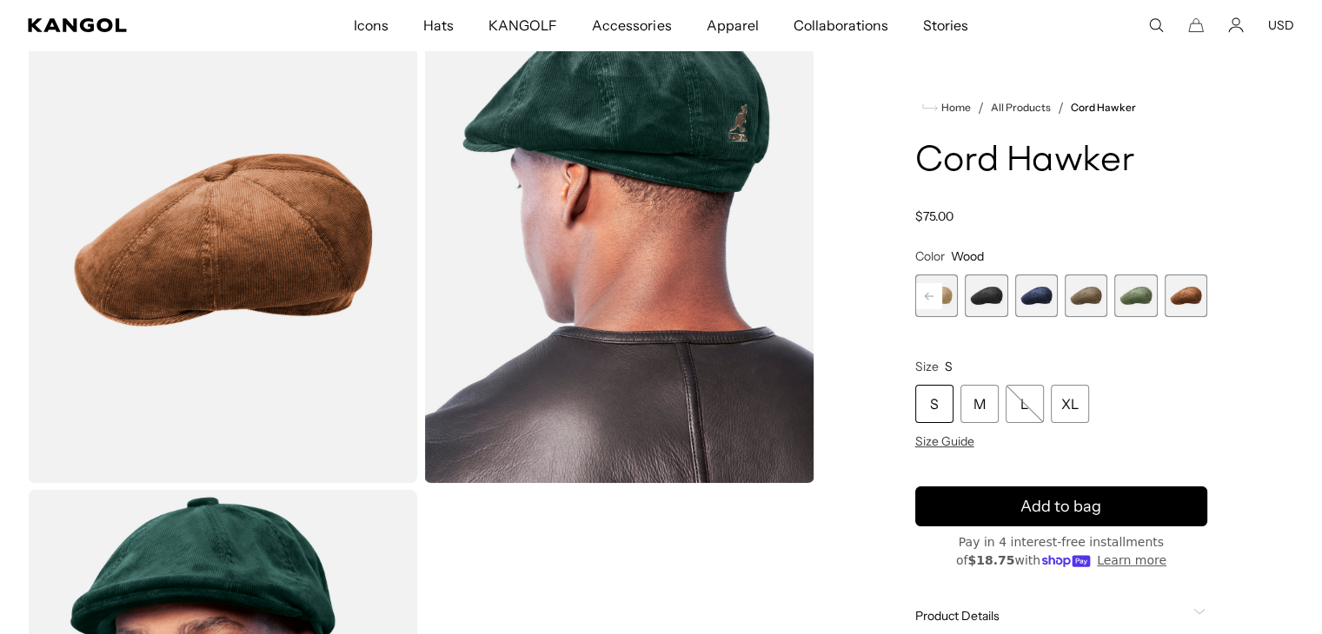
click at [991, 311] on span "5 of 9" at bounding box center [986, 296] width 43 height 43
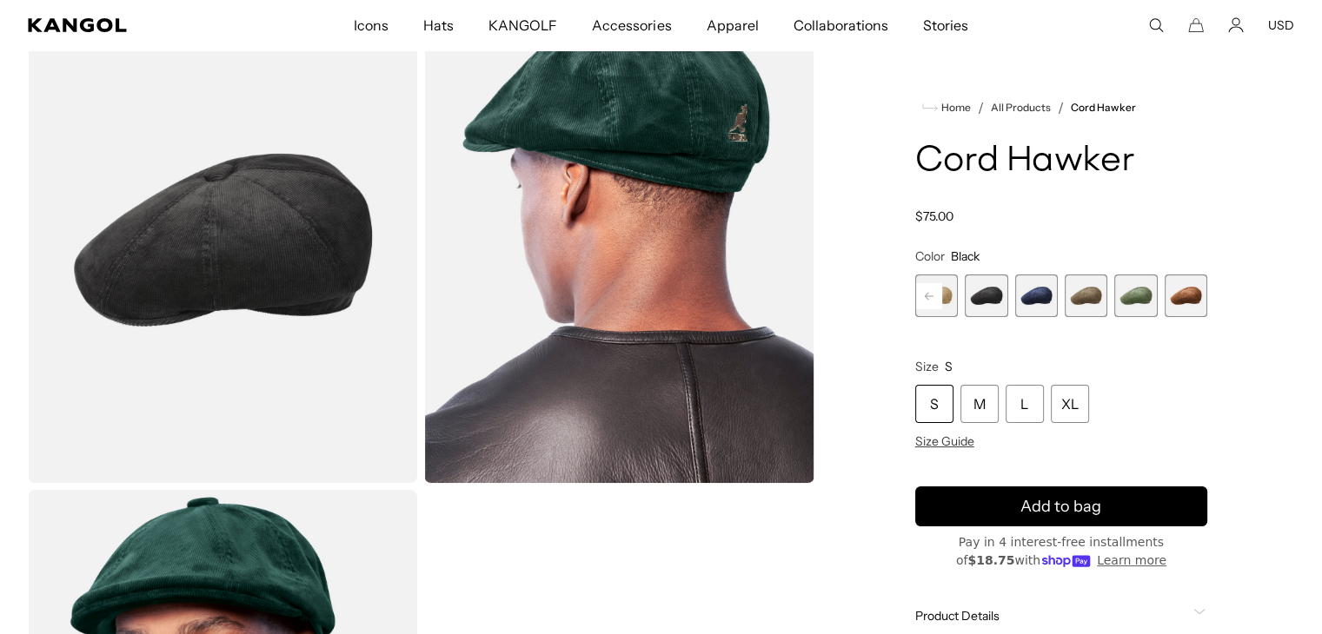
click at [950, 301] on span "4 of 9" at bounding box center [936, 296] width 43 height 43
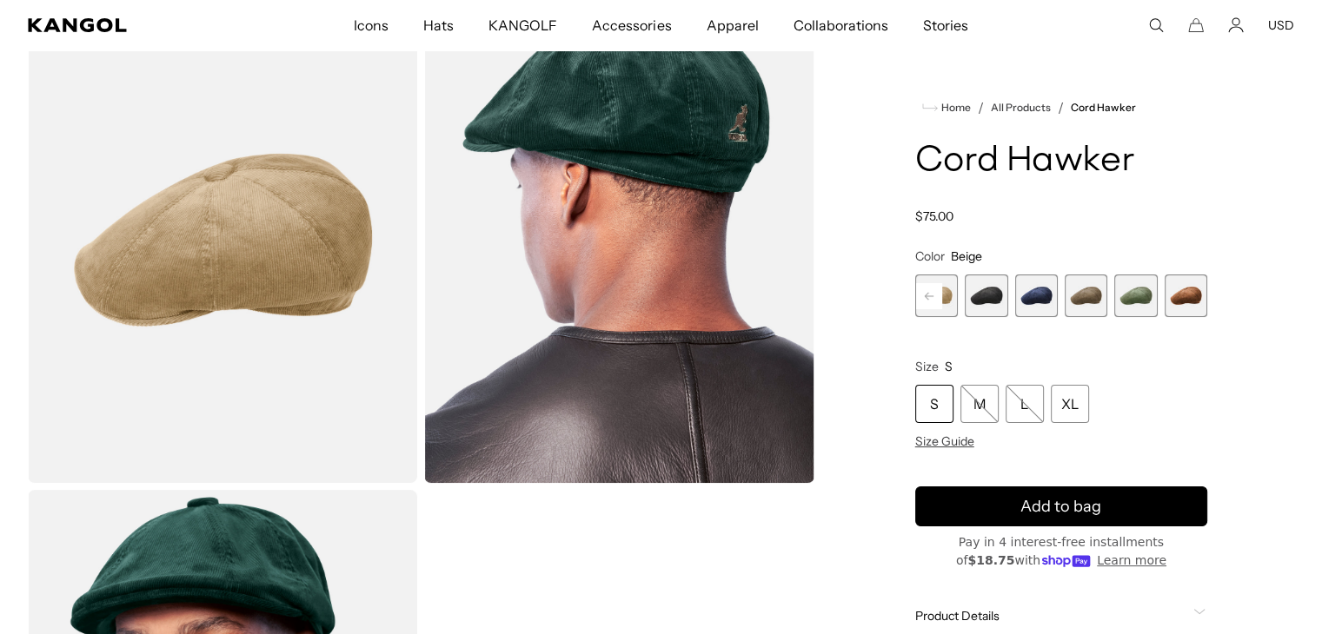
click at [932, 297] on rect at bounding box center [929, 296] width 26 height 26
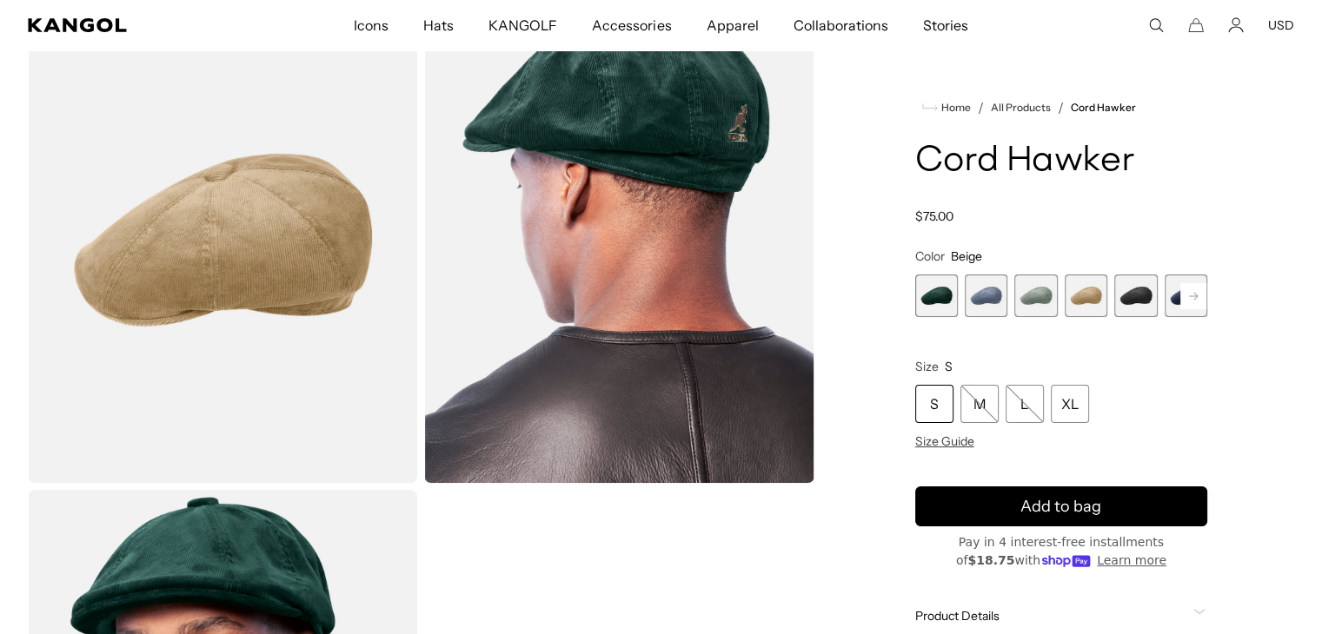
click at [932, 297] on div "Previous Next [PERSON_NAME] Variant sold out or unavailable Denim Blue Variant …" at bounding box center [1061, 296] width 292 height 43
click at [932, 297] on span "1 of 9" at bounding box center [936, 296] width 43 height 43
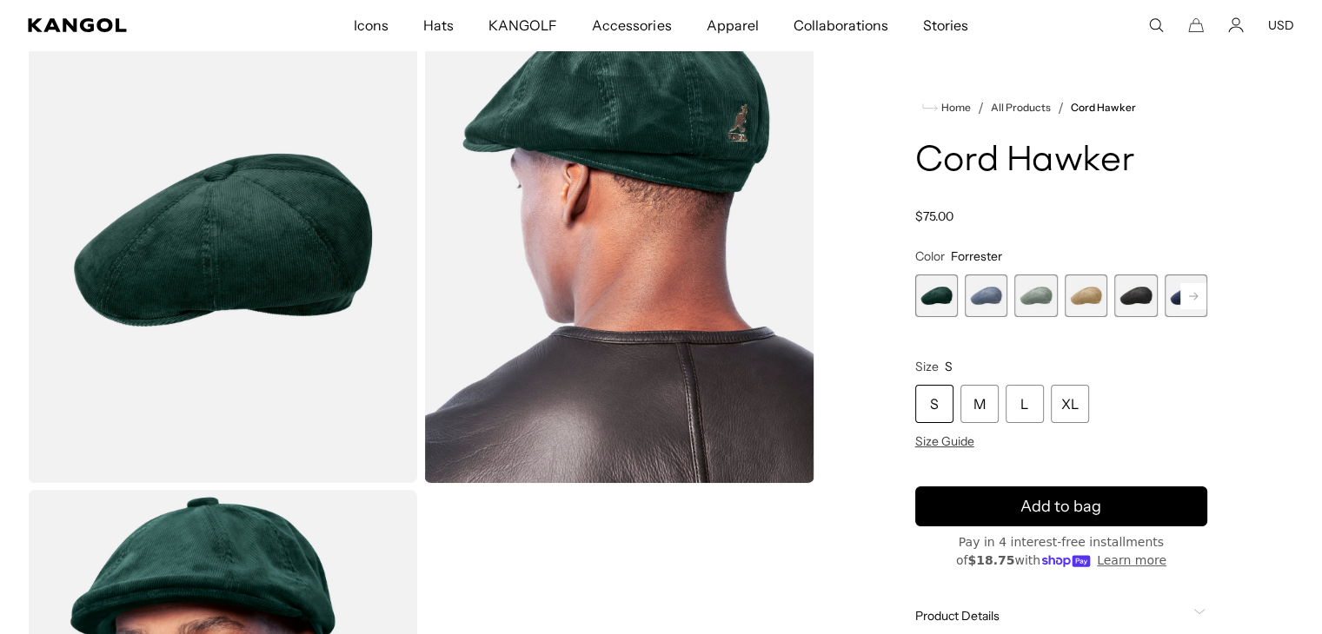
click at [997, 296] on span "2 of 9" at bounding box center [986, 296] width 43 height 43
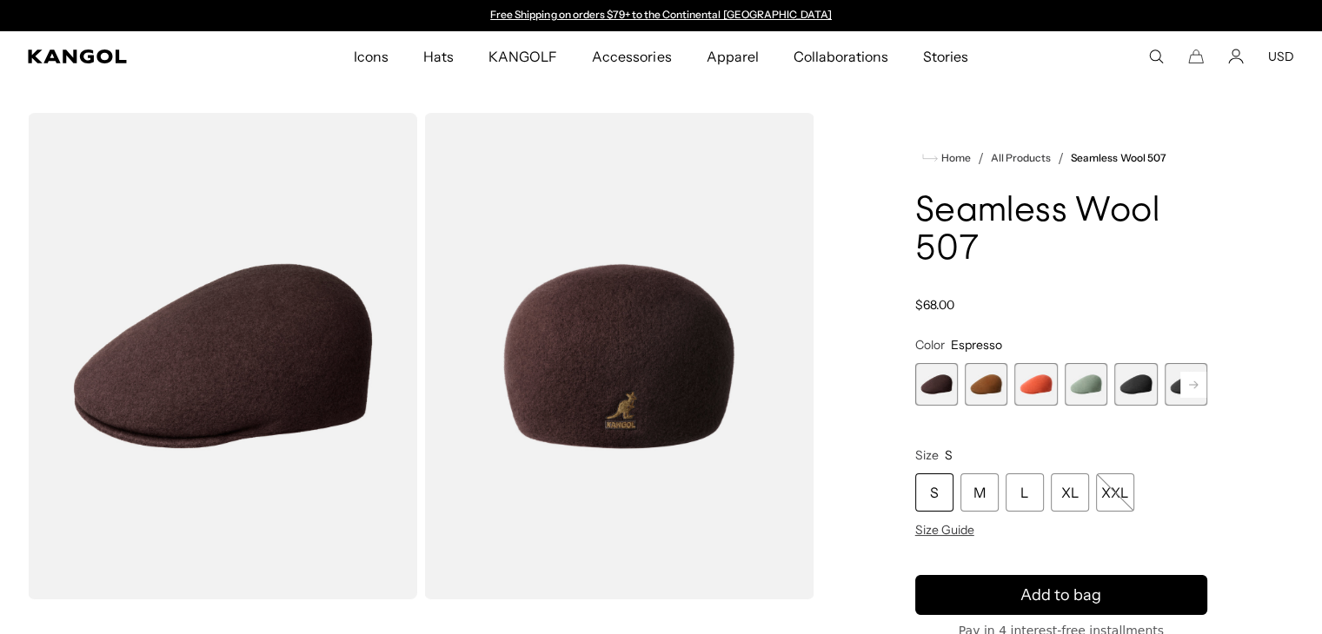
click at [1185, 379] on rect at bounding box center [1193, 385] width 26 height 26
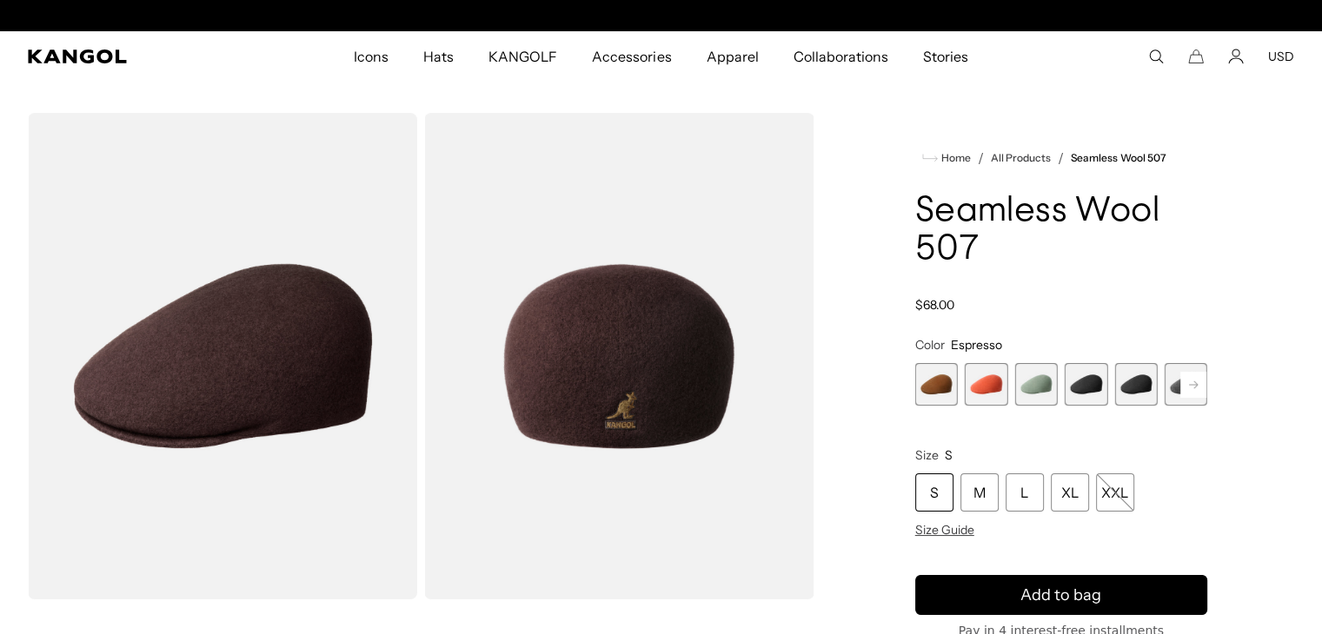
scroll to position [0, 358]
click at [1185, 379] on rect at bounding box center [1193, 385] width 26 height 26
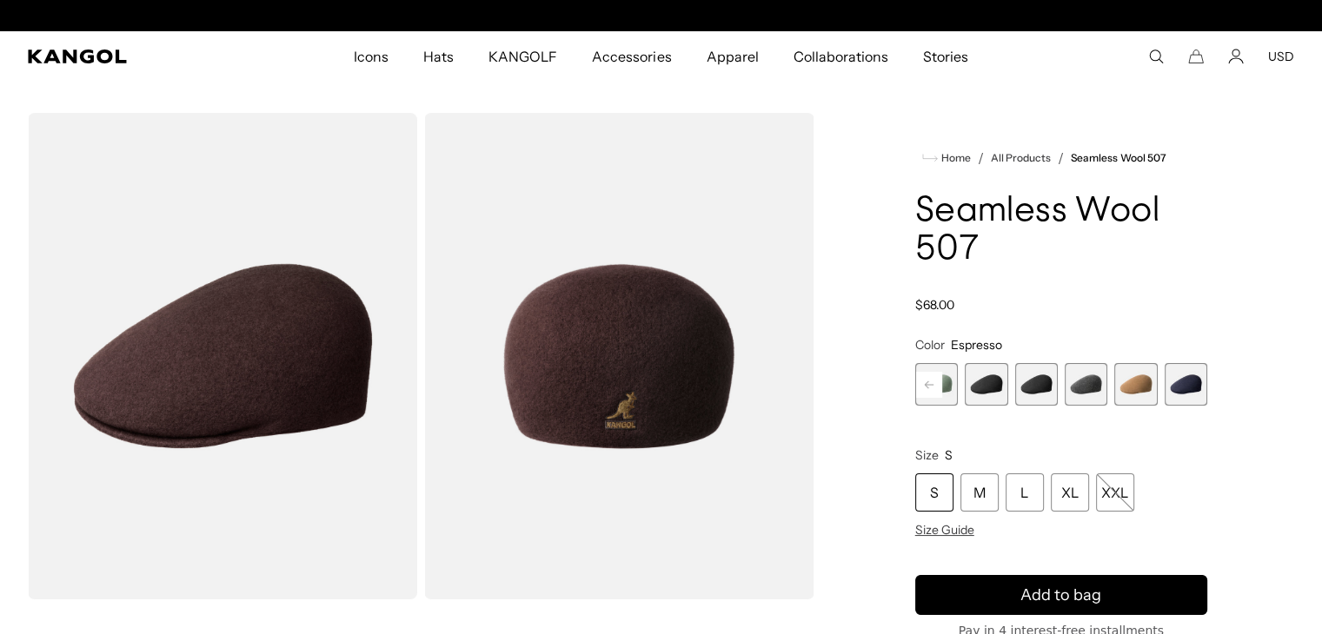
scroll to position [0, 0]
click at [1189, 384] on span "9 of 9" at bounding box center [1185, 384] width 43 height 43
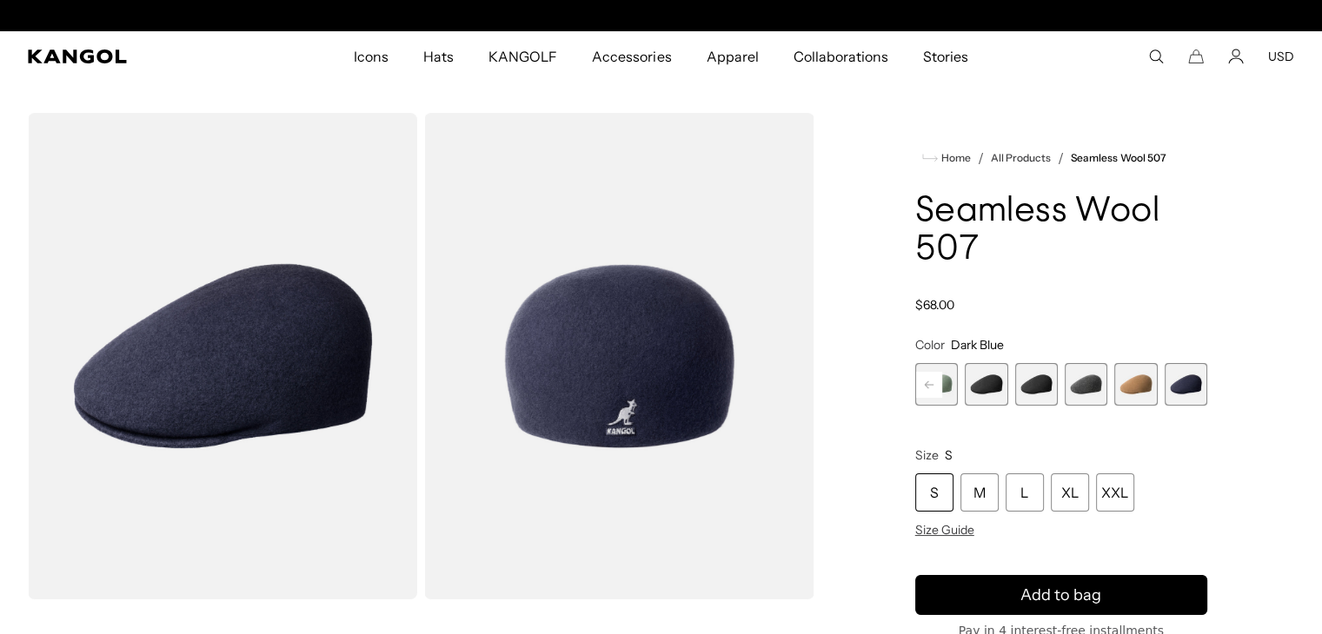
scroll to position [0, 358]
click at [1141, 389] on span "8 of 9" at bounding box center [1135, 384] width 43 height 43
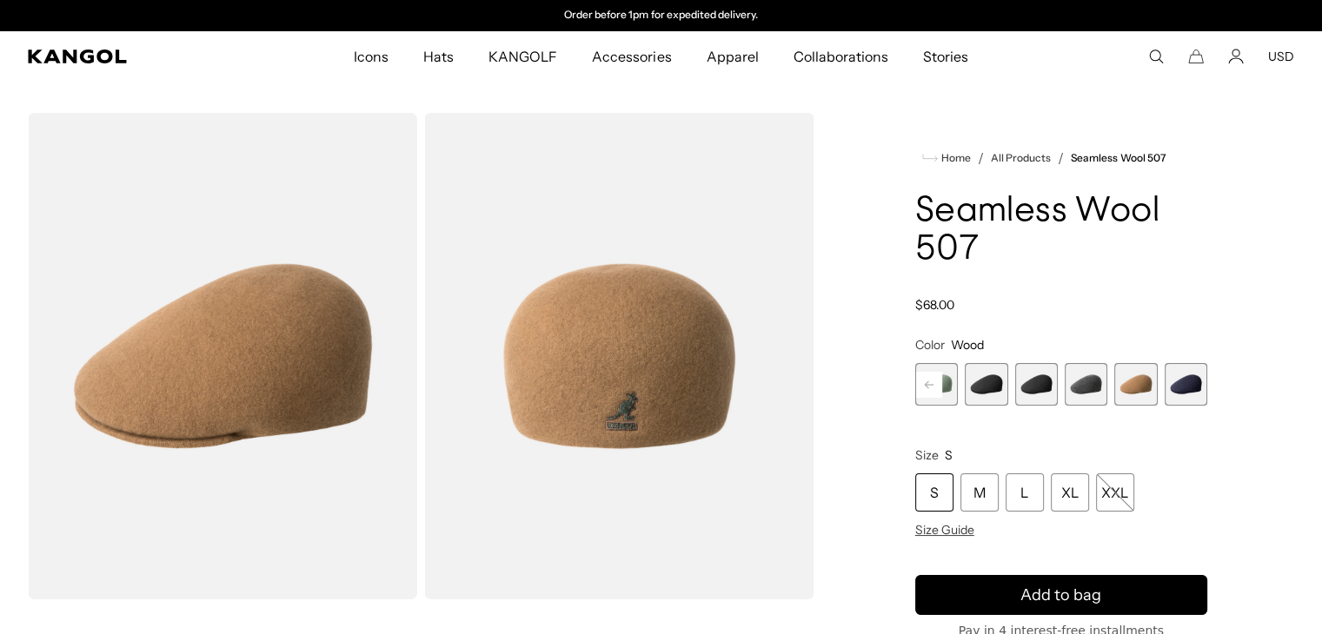
click at [1108, 384] on div "Espresso Variant sold out or unavailable Rustic Caramel Variant sold out or una…" at bounding box center [1061, 384] width 292 height 43
